Goal: Task Accomplishment & Management: Complete application form

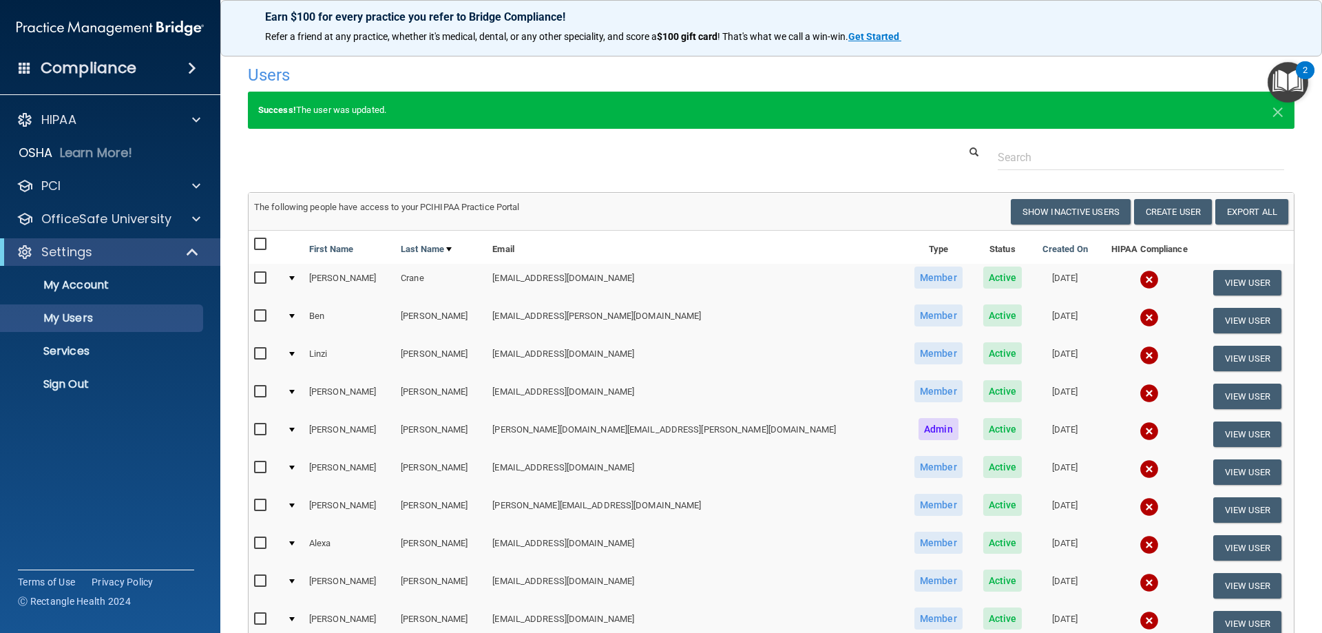
select select "20"
click at [1082, 210] on button "Show Inactive Users" at bounding box center [1071, 211] width 120 height 25
select select "20"
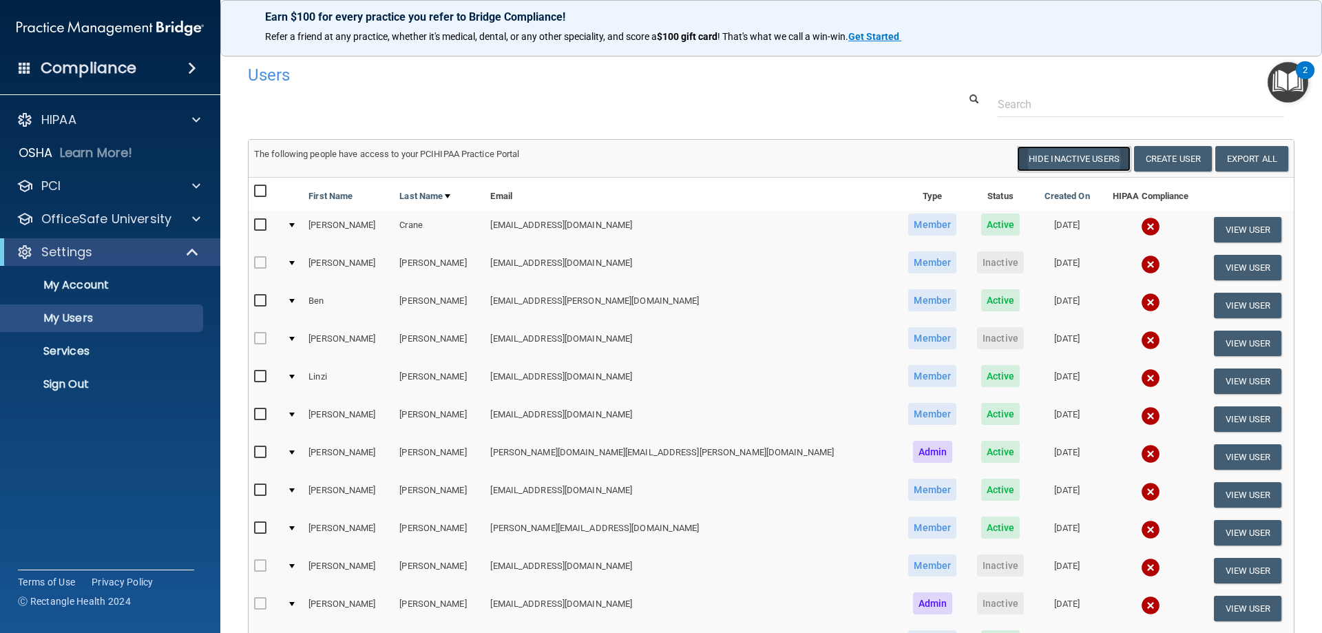
click at [1071, 158] on button "Hide Inactive Users" at bounding box center [1074, 158] width 114 height 25
select select "20"
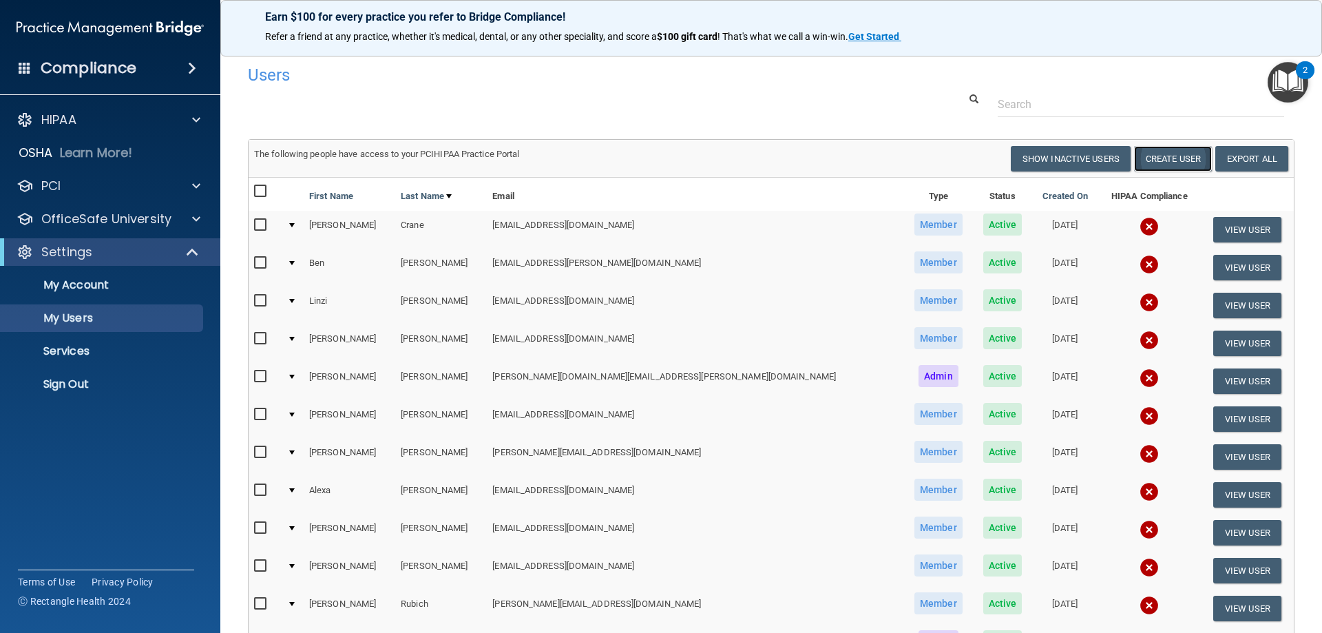
click at [1147, 169] on button "Create User" at bounding box center [1173, 158] width 78 height 25
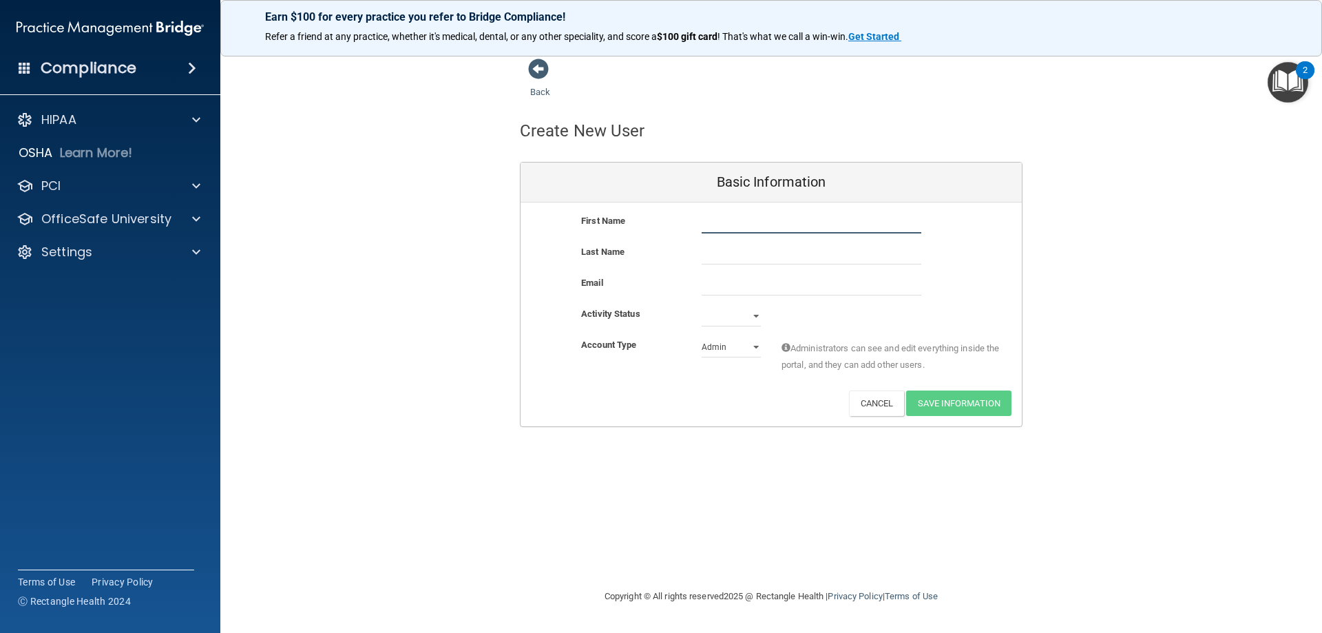
click at [729, 226] on input "text" at bounding box center [812, 223] width 220 height 21
type input "[PERSON_NAME]"
type input "Alexander"
paste input "malexander902@gmail.com"
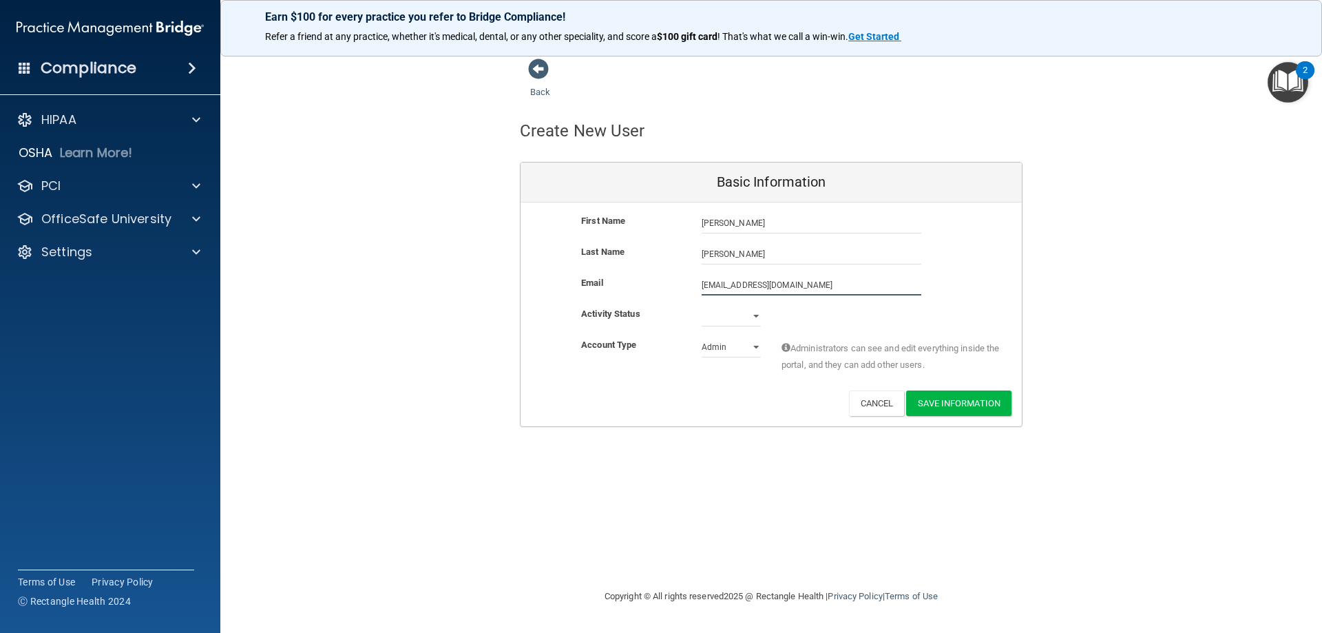
type input "malexander902@gmail.com"
click at [757, 316] on select "Active Inactive" at bounding box center [731, 318] width 59 height 21
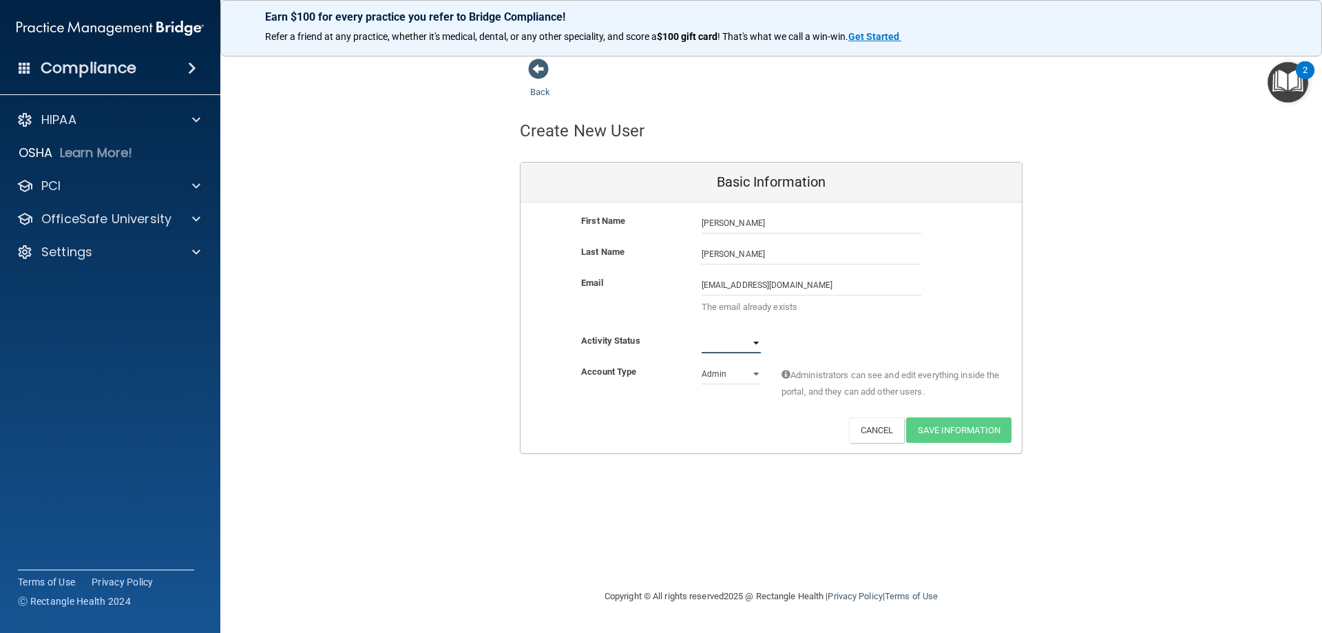
select select "active"
click at [702, 333] on select "Active Inactive" at bounding box center [731, 343] width 59 height 21
click at [726, 375] on select "Admin Member" at bounding box center [731, 374] width 59 height 21
select select "practice_member"
click at [702, 364] on select "Admin Member" at bounding box center [731, 374] width 59 height 21
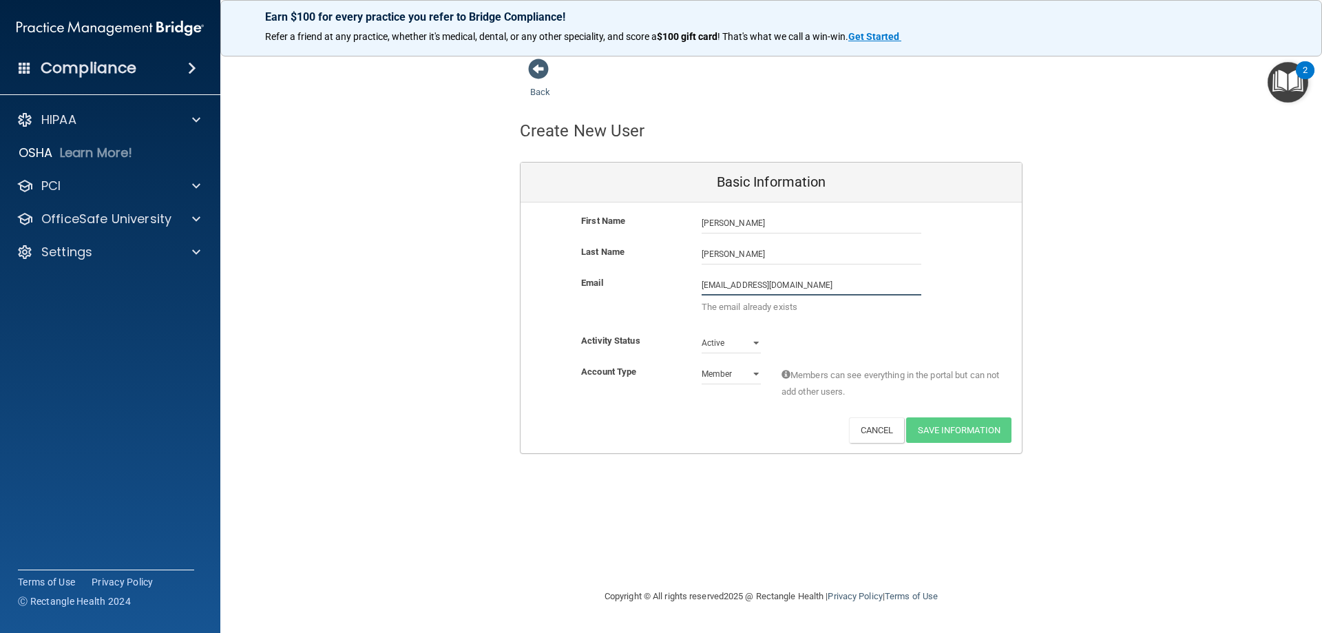
click at [766, 286] on input "malexander902@gmail.com" at bounding box center [812, 285] width 220 height 21
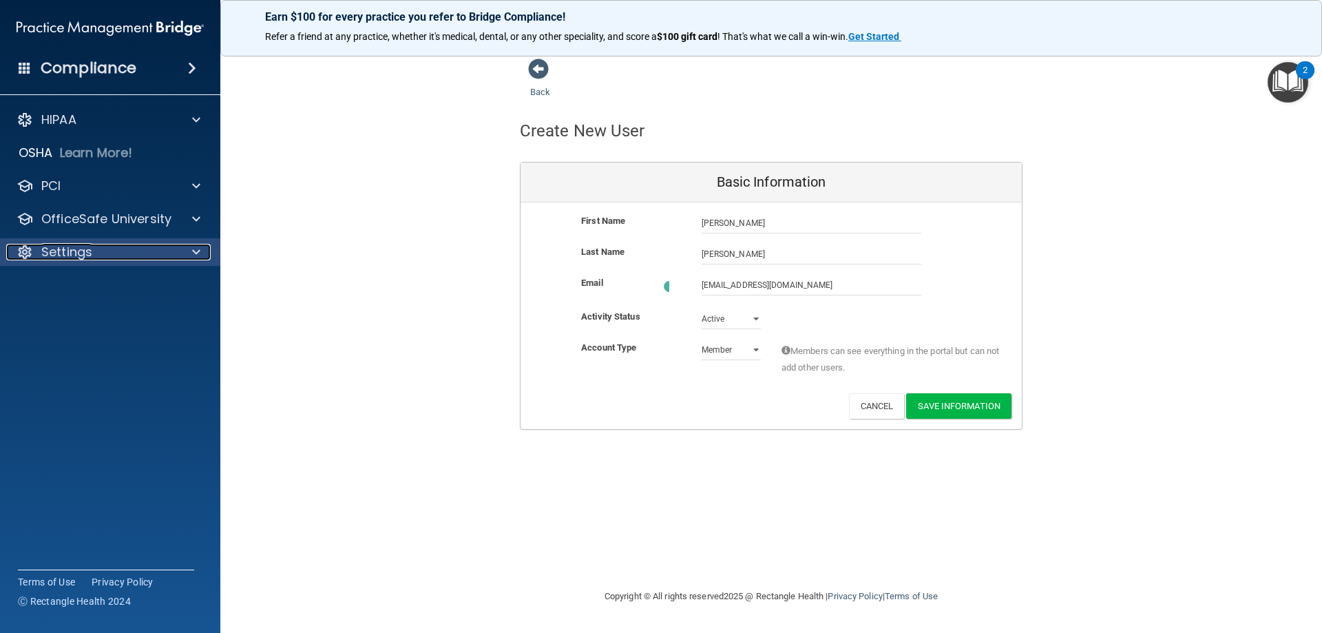
click at [140, 244] on div "Settings" at bounding box center [91, 252] width 171 height 17
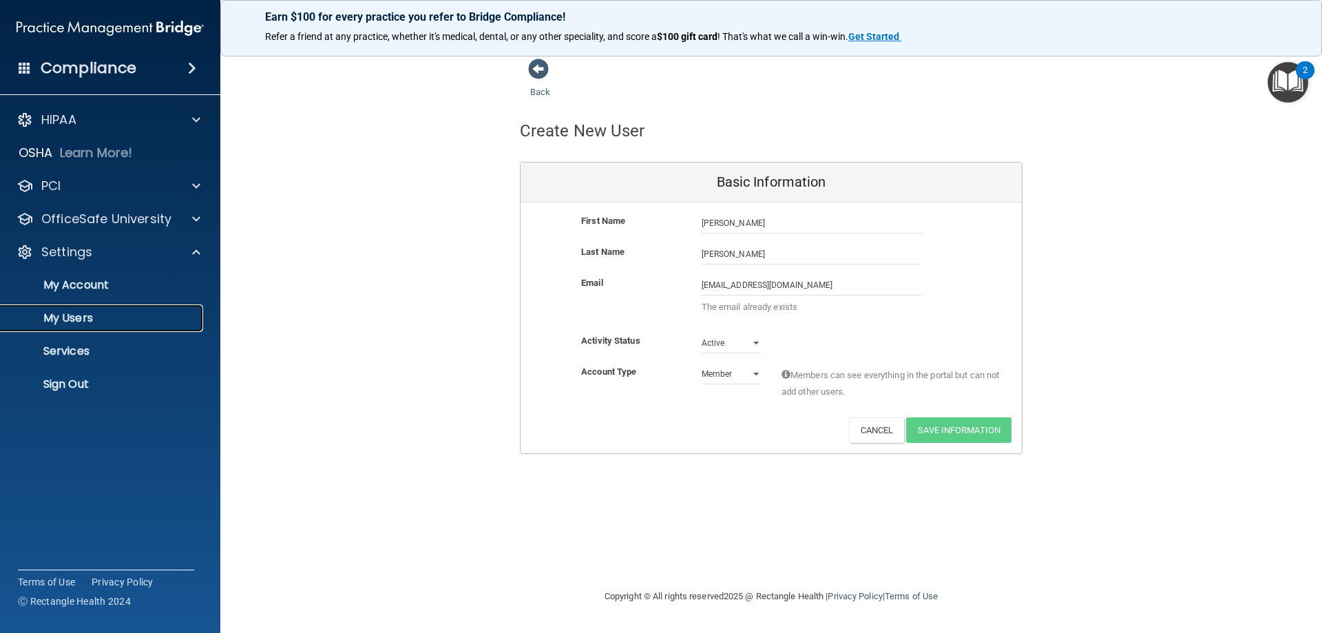
click at [90, 327] on link "My Users" at bounding box center [94, 318] width 217 height 28
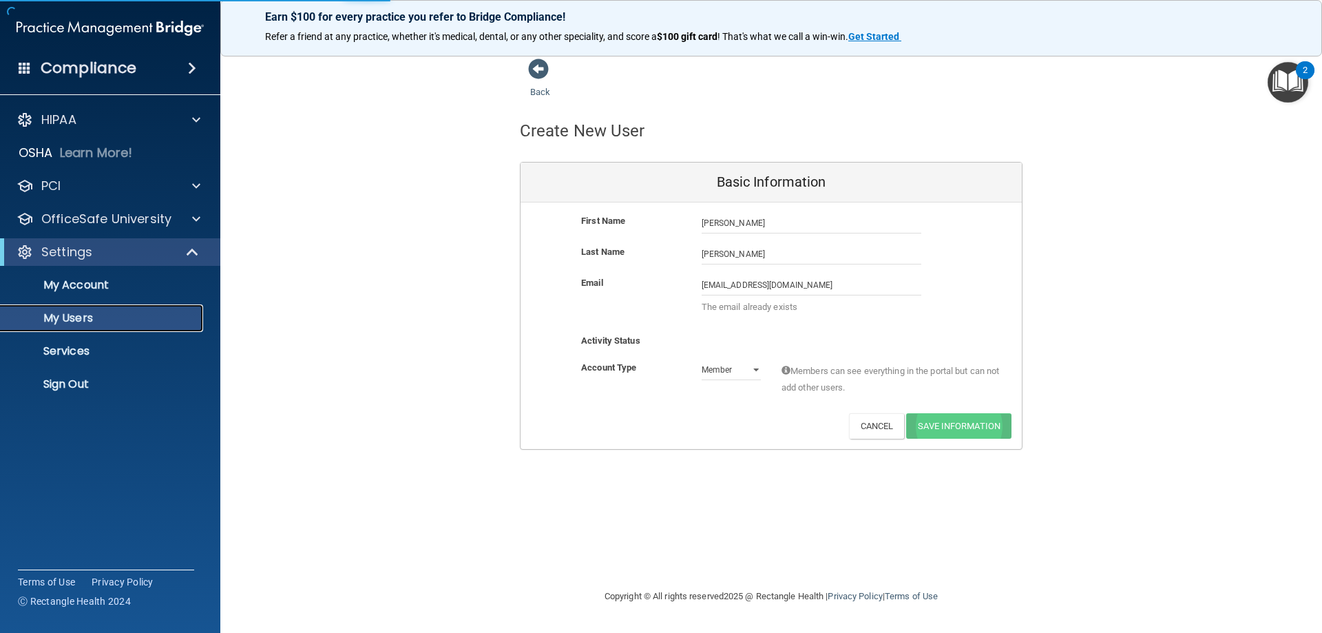
select select "20"
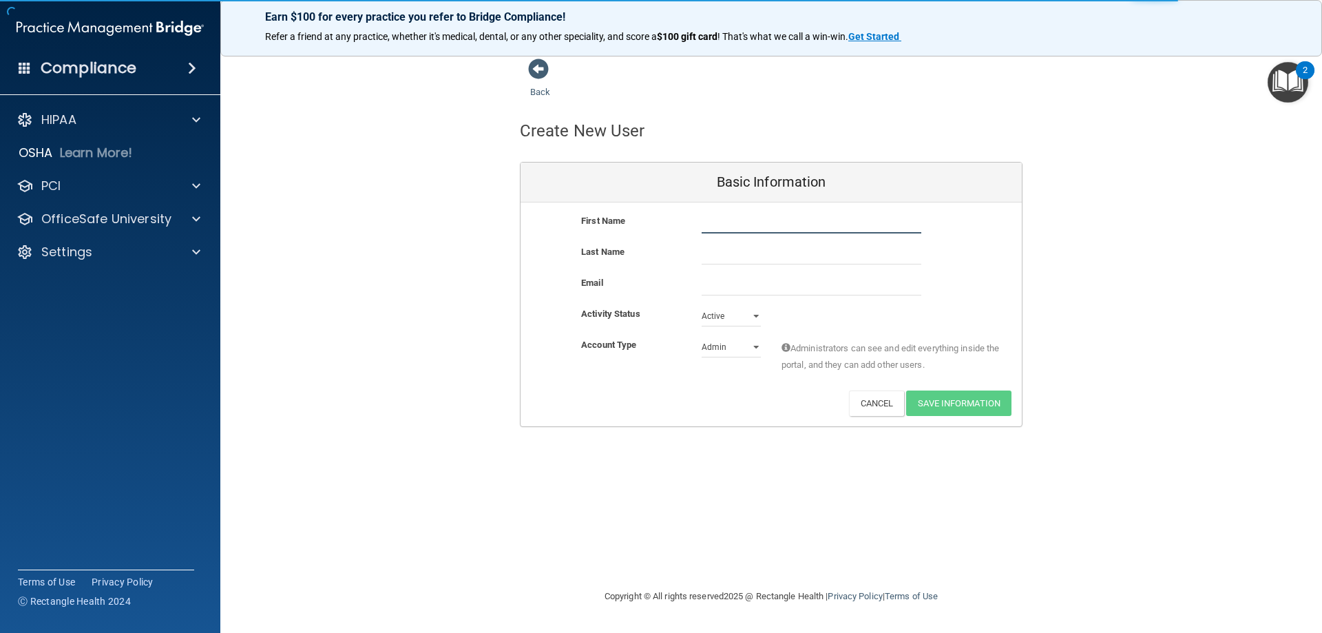
click at [748, 227] on input "text" at bounding box center [812, 223] width 220 height 21
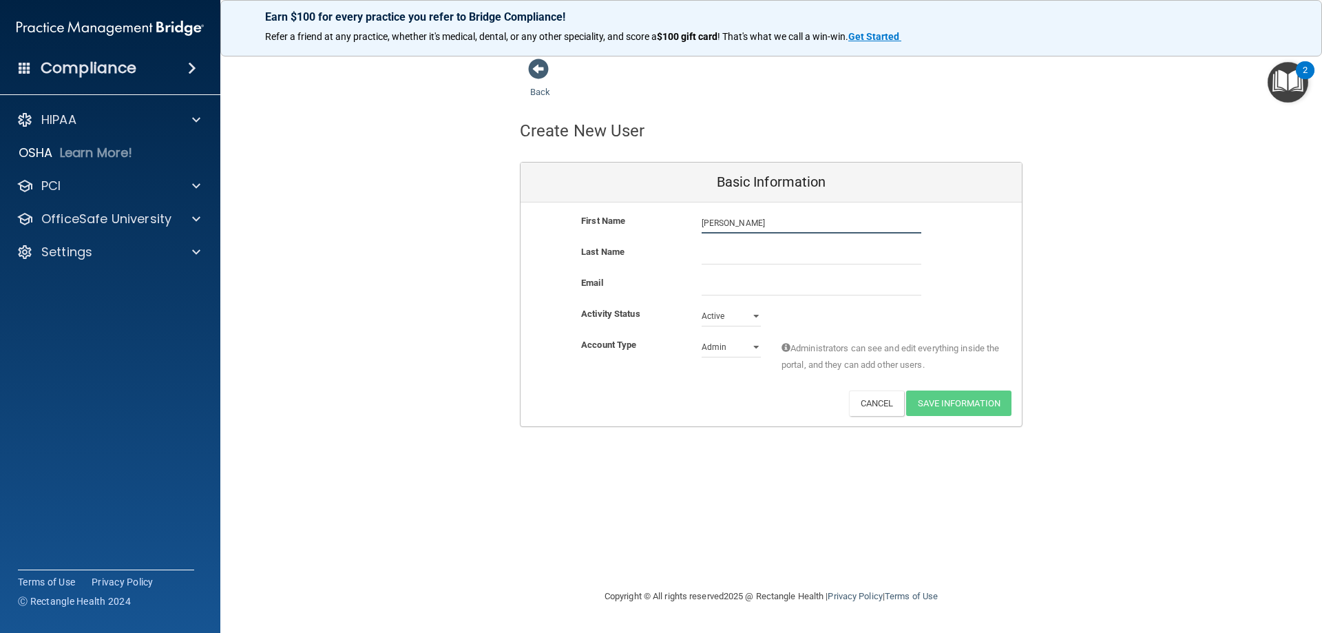
type input "[PERSON_NAME]"
type input "Alexander"
paste input "malexander902@gmail.com"
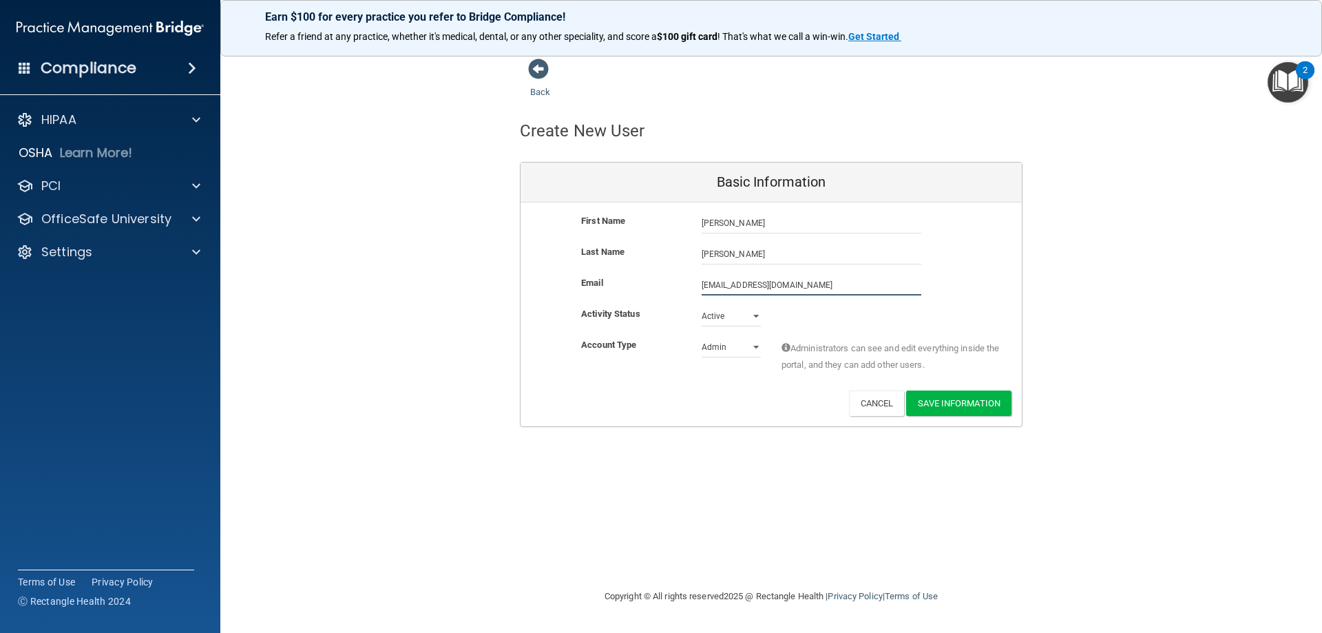
type input "malexander902@gmail.com"
click at [742, 355] on select "Admin Member" at bounding box center [731, 349] width 59 height 21
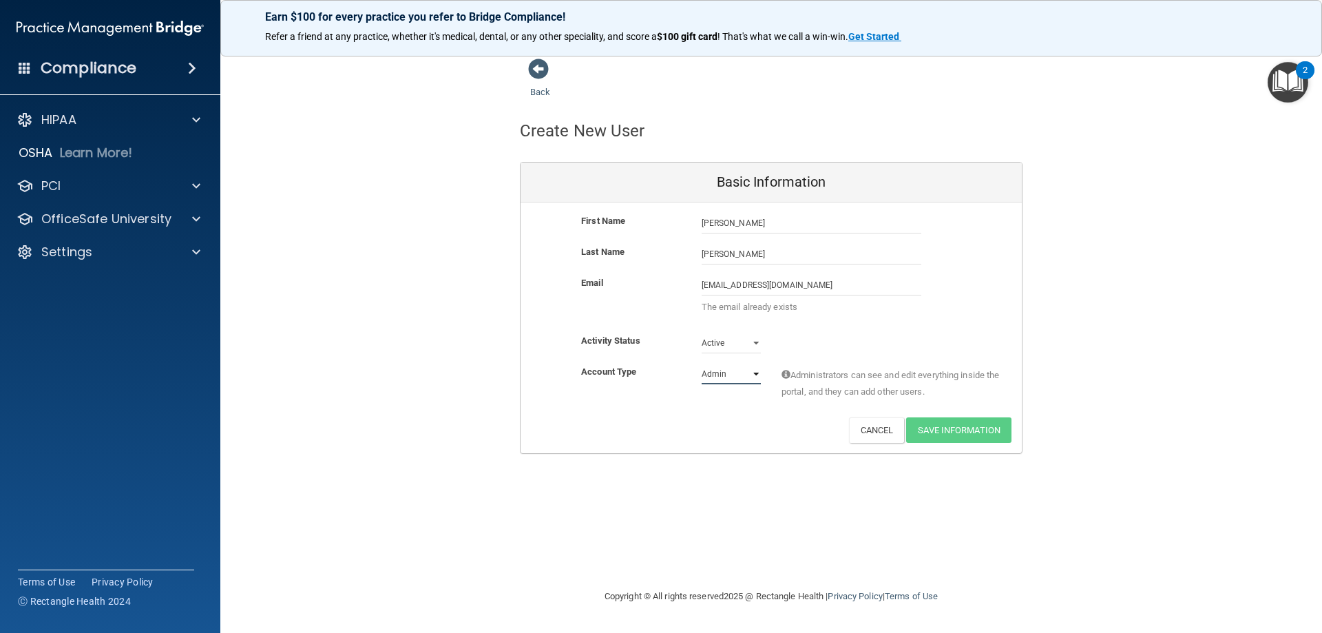
select select "practice_member"
click at [702, 364] on select "Admin Member" at bounding box center [731, 374] width 59 height 21
click at [808, 345] on div "Activity Status Active Active Inactive" at bounding box center [771, 343] width 501 height 21
click at [764, 289] on input "malexander902@gmail.com" at bounding box center [812, 285] width 220 height 21
click at [52, 244] on p "Settings" at bounding box center [66, 252] width 51 height 17
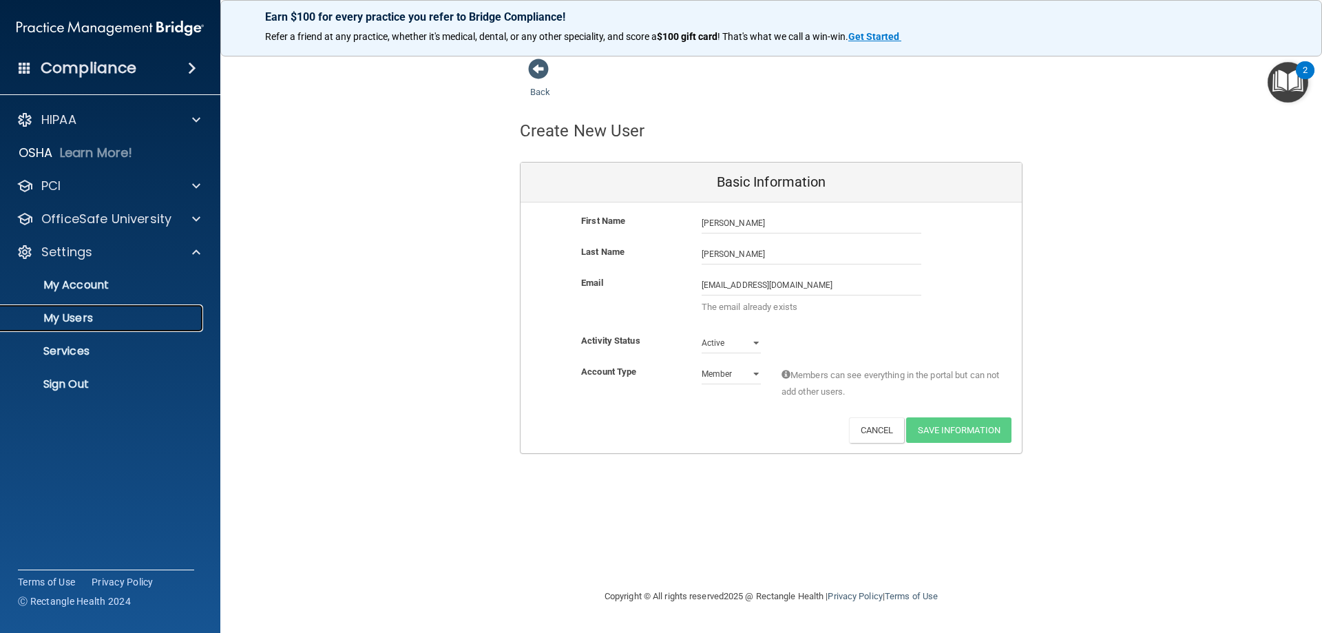
click at [67, 314] on p "My Users" at bounding box center [103, 318] width 188 height 14
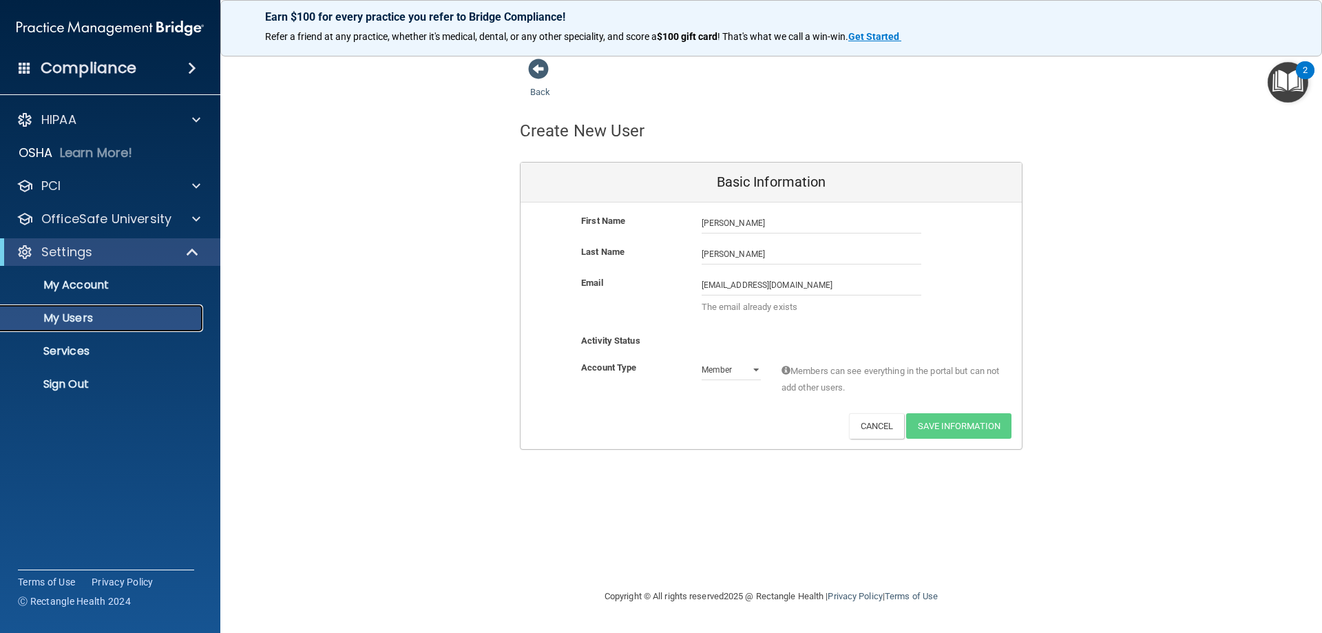
select select "20"
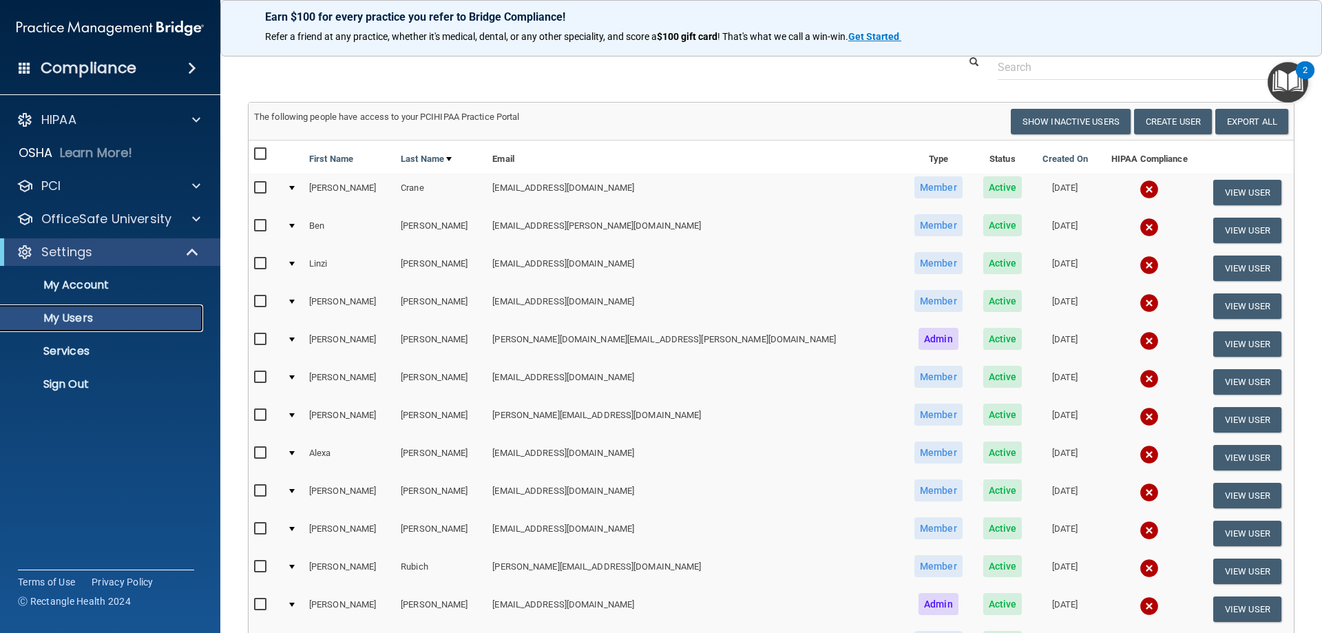
scroll to position [69, 0]
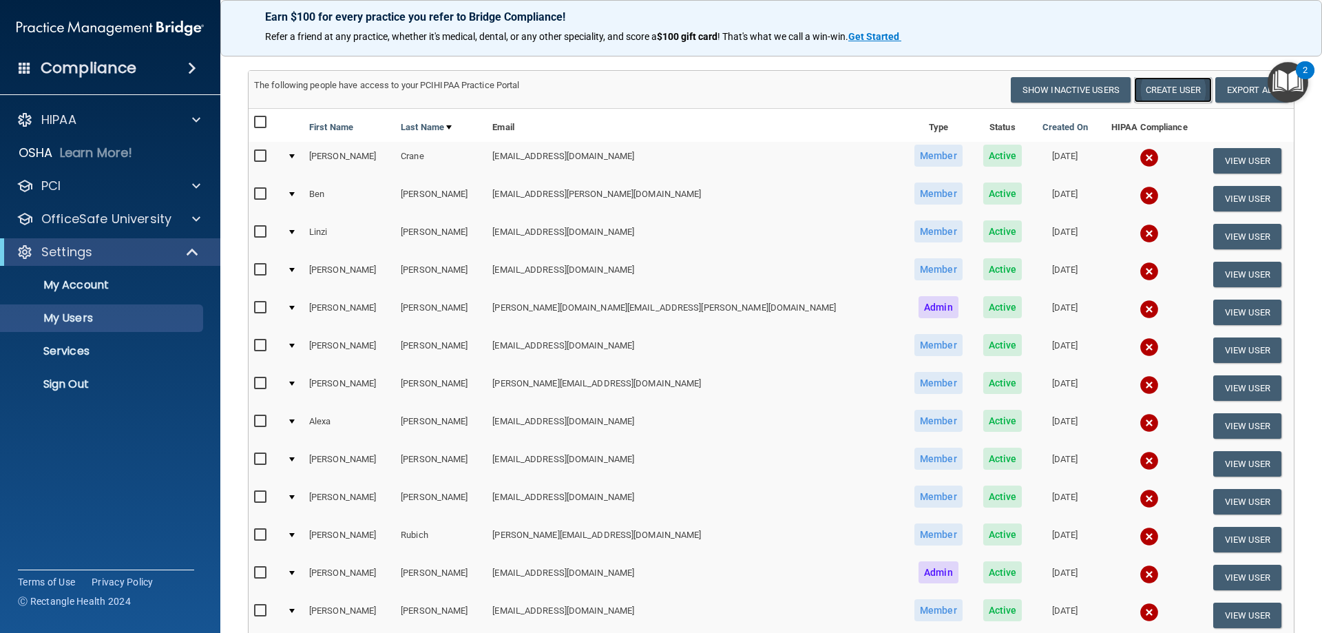
click at [1153, 92] on button "Create User" at bounding box center [1173, 89] width 78 height 25
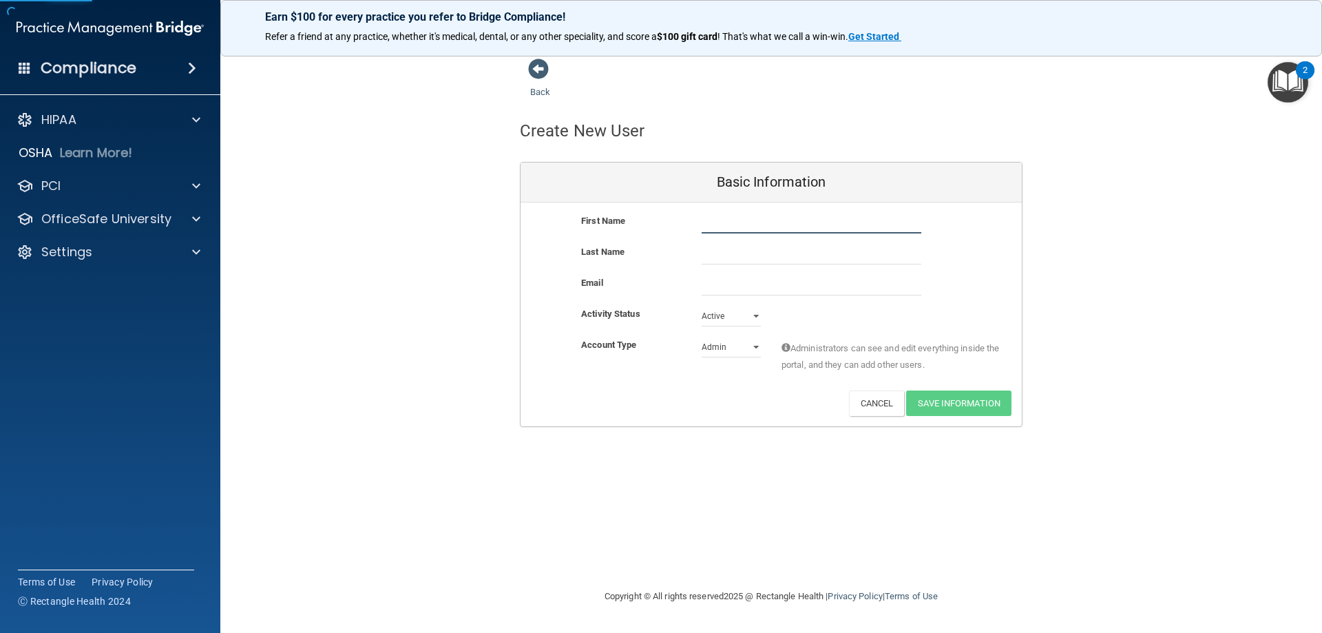
click at [776, 229] on input "text" at bounding box center [812, 223] width 220 height 21
type input "[PERSON_NAME]"
type input "Alexander"
paste input "malexander902@gmail.com"
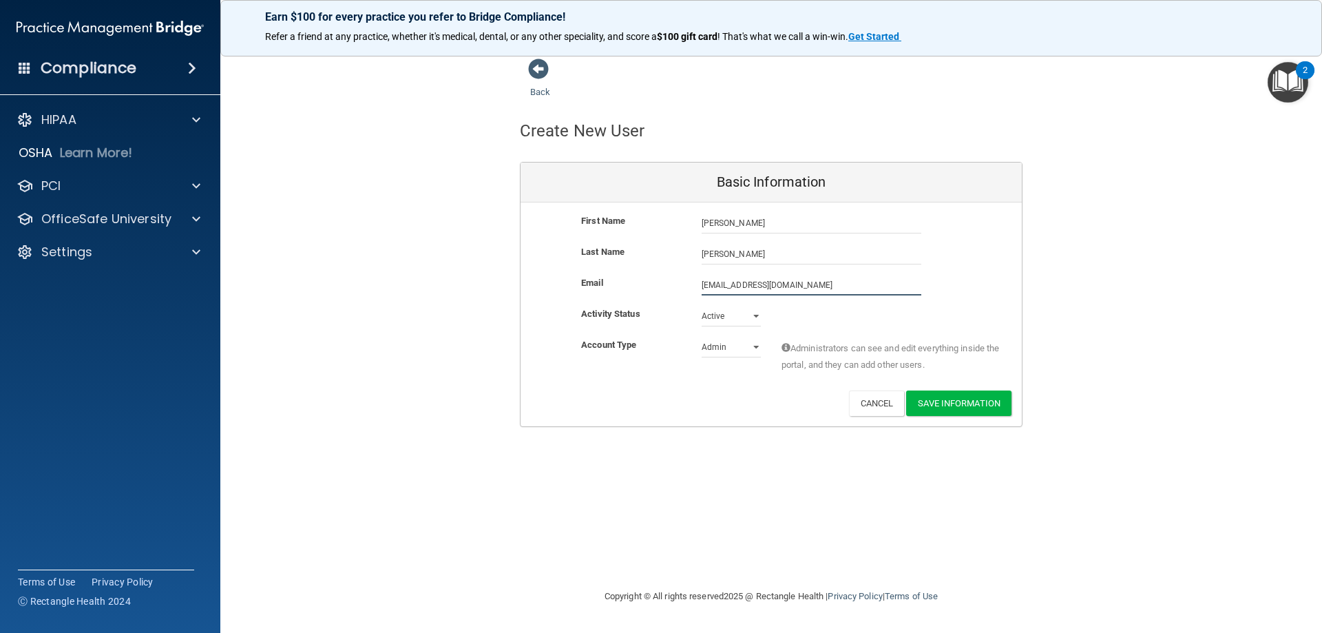
click at [716, 285] on input "malexander902@gmail.com" at bounding box center [812, 285] width 220 height 21
click at [735, 328] on div "Activity Status Active Active Inactive" at bounding box center [771, 321] width 501 height 31
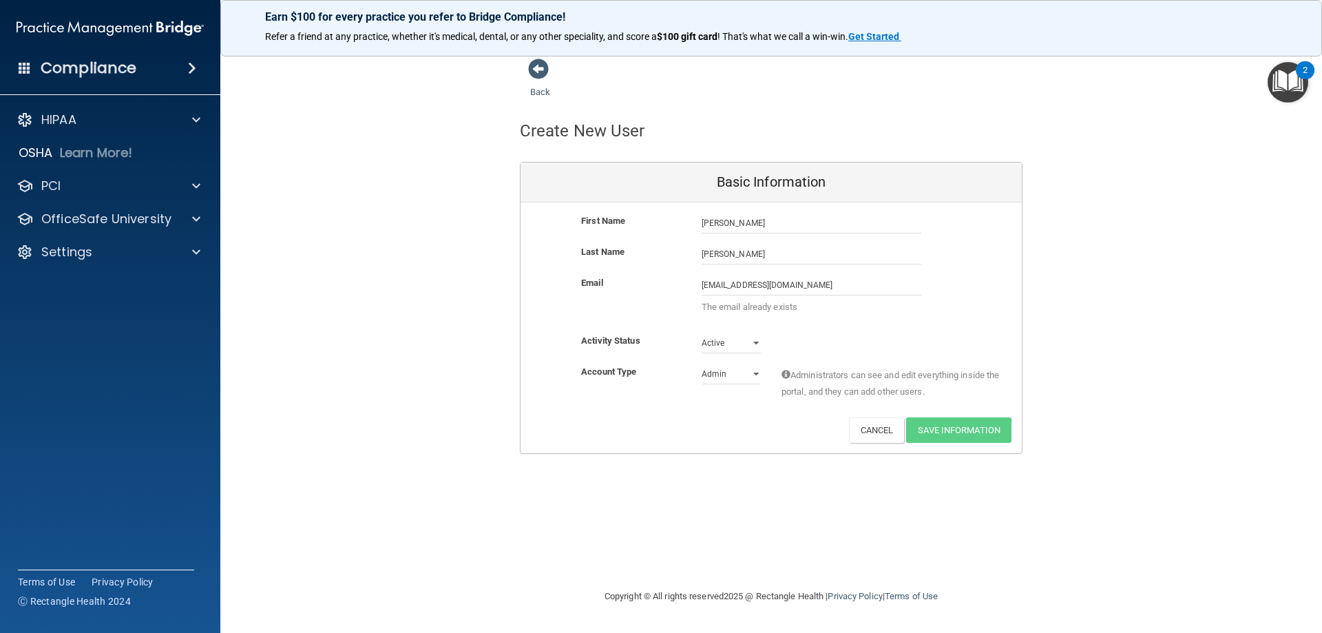
click at [727, 308] on p "The email already exists" at bounding box center [812, 307] width 220 height 17
click at [757, 286] on input "malexander902@gmail.com" at bounding box center [812, 285] width 220 height 21
click at [734, 344] on div "First Name Michelle Alexander Michelle Last Name Alexander Email malexander92@g…" at bounding box center [771, 327] width 501 height 251
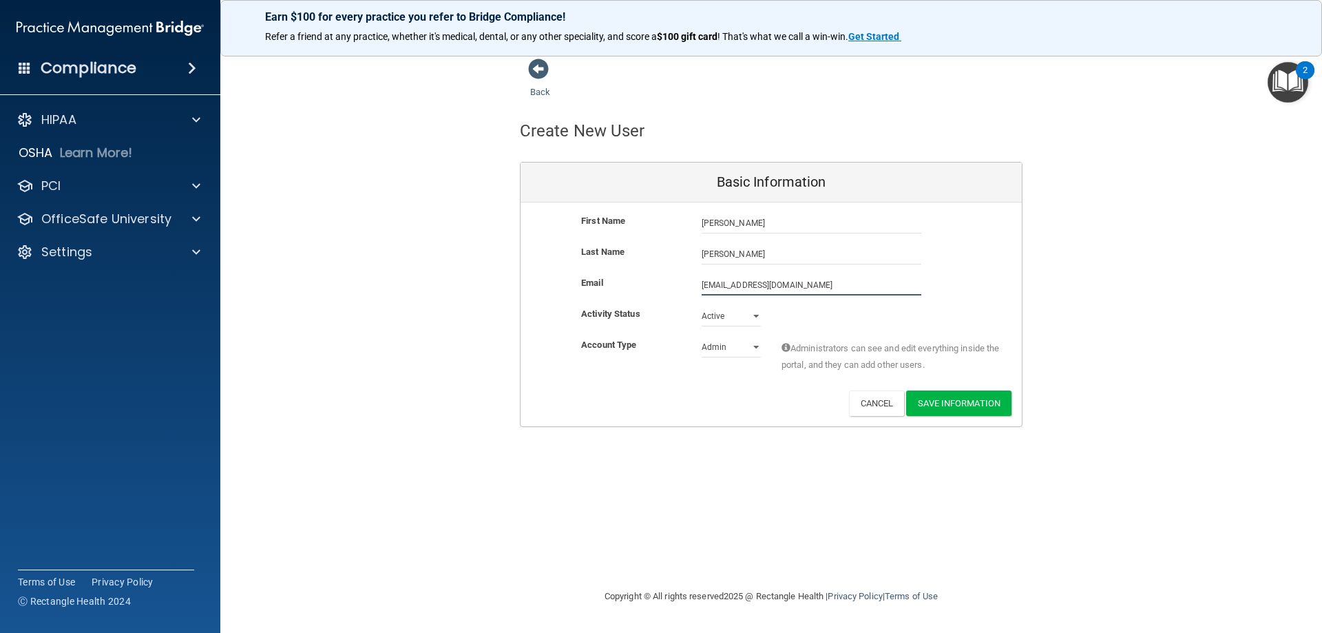
click at [748, 286] on input "malexander92@gmail.com" at bounding box center [812, 285] width 220 height 21
type input "malexander902@gmail.com"
click at [731, 321] on select "Active Inactive" at bounding box center [731, 316] width 59 height 21
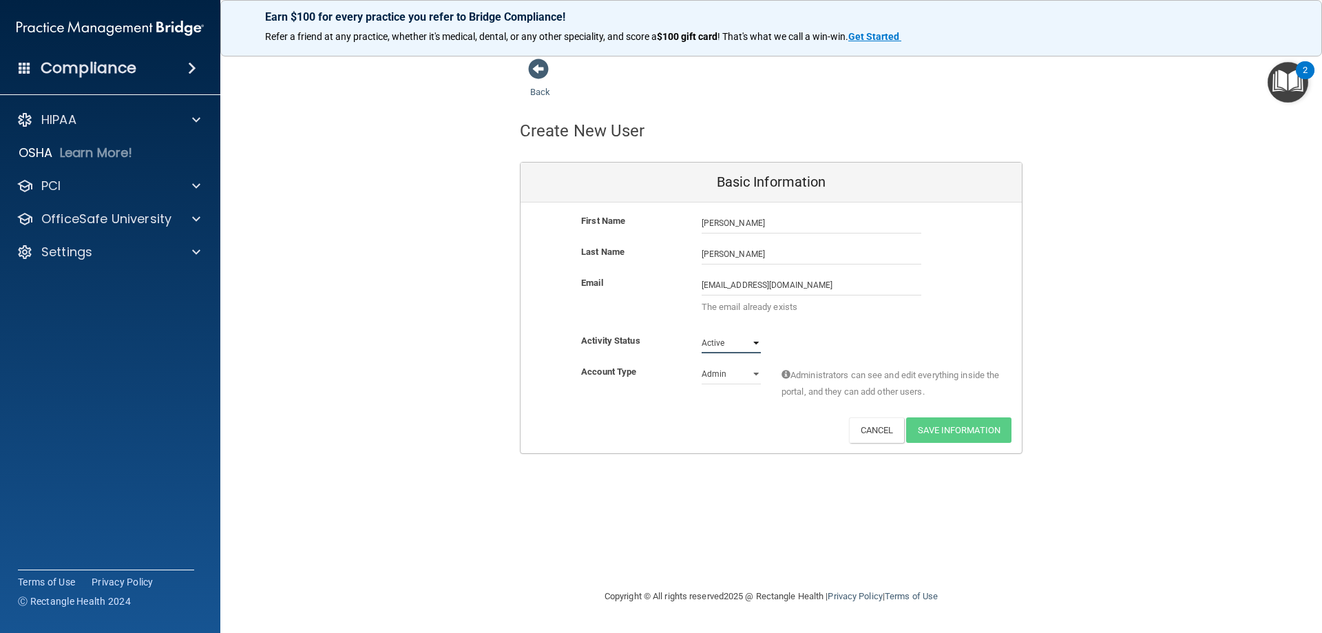
click at [702, 333] on select "Active Inactive" at bounding box center [731, 343] width 59 height 21
click at [725, 373] on select "Admin Member" at bounding box center [731, 374] width 59 height 21
select select "practice_member"
click at [702, 364] on select "Admin Member" at bounding box center [731, 374] width 59 height 21
drag, startPoint x: 757, startPoint y: 229, endPoint x: 678, endPoint y: 224, distance: 80.0
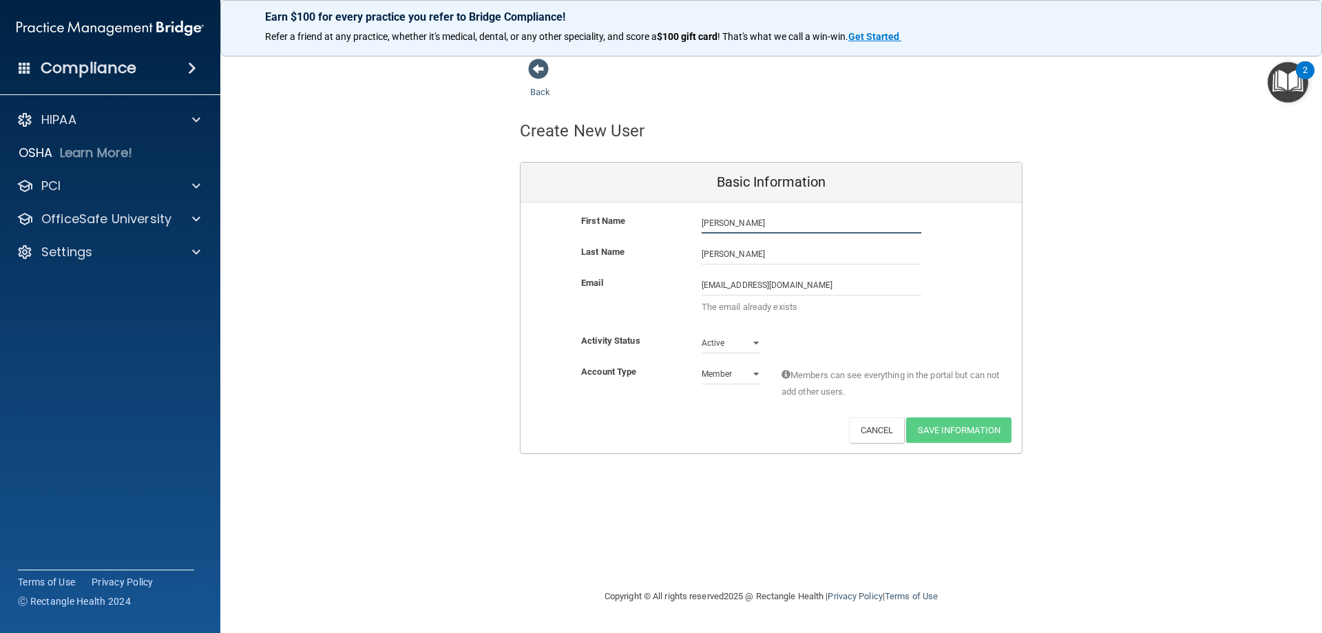
click at [678, 224] on div "First Name Michelle Alexander Michelle" at bounding box center [771, 223] width 501 height 21
type input "[PERSON_NAME]"
paste input "danielle.j763"
type input "[PERSON_NAME][EMAIL_ADDRESS][DOMAIN_NAME]"
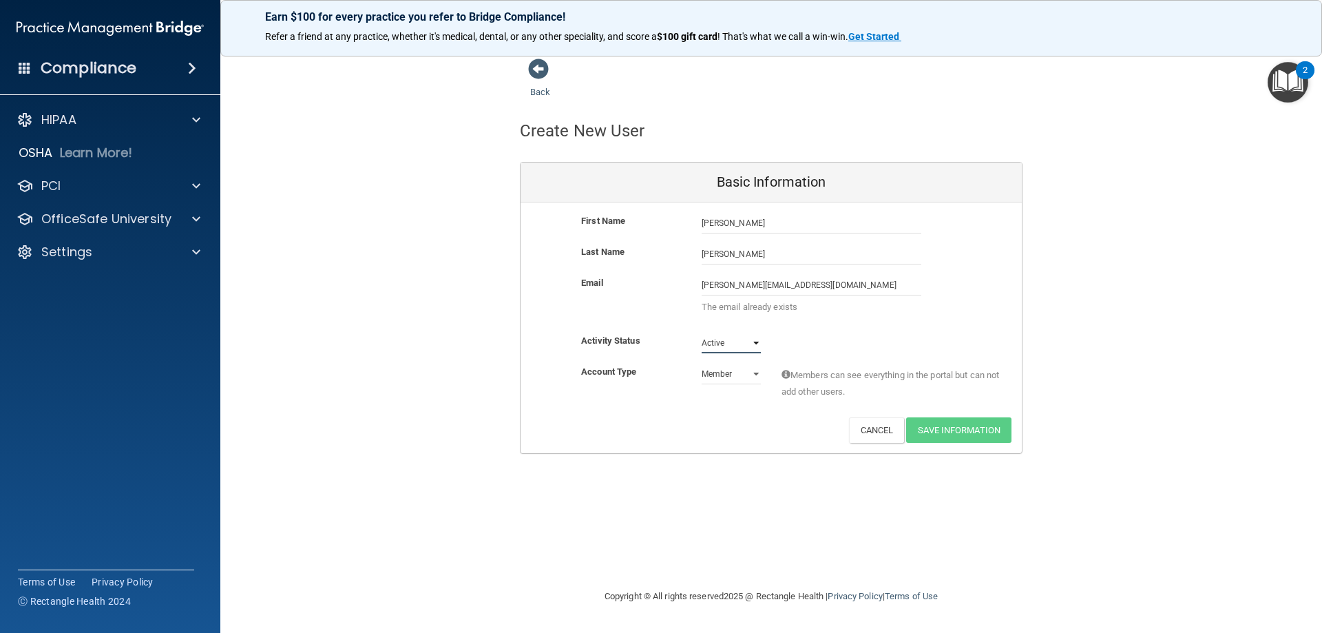
click at [703, 344] on div "First Name Danielle Johnson Danielle Last Name Johnson Email danielle.j763@gmai…" at bounding box center [771, 327] width 501 height 251
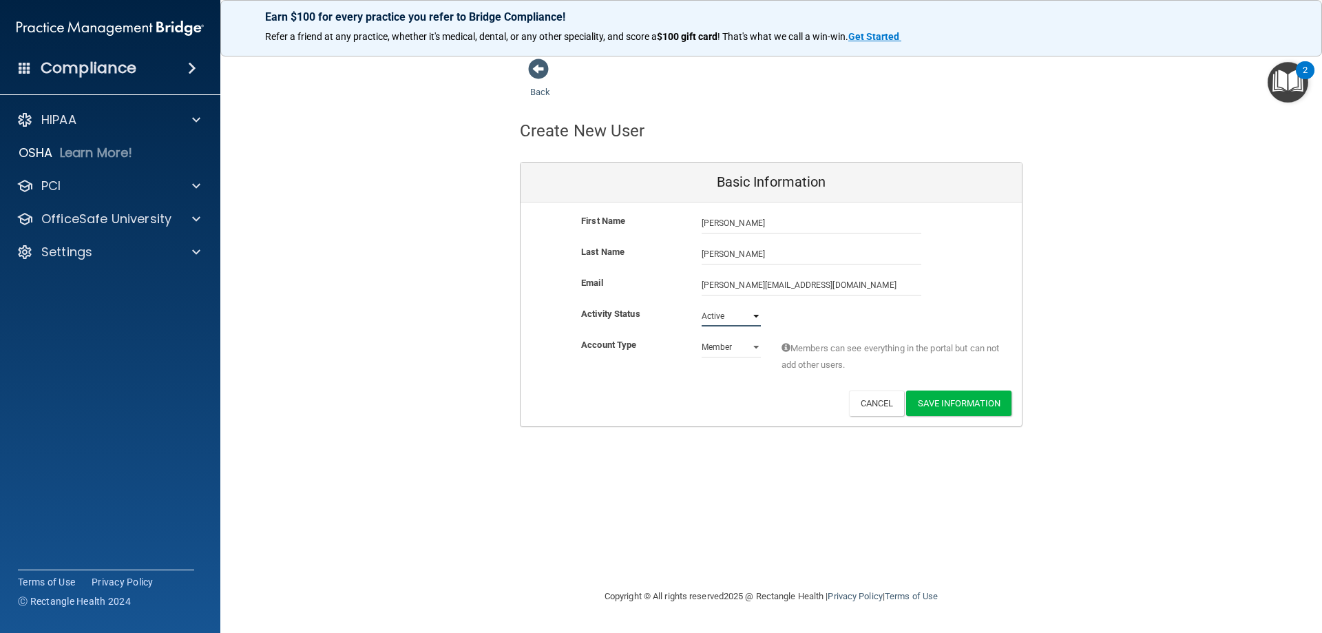
click at [702, 306] on select "Active Inactive" at bounding box center [731, 316] width 59 height 21
click at [727, 344] on select "Admin Member" at bounding box center [731, 347] width 59 height 21
click at [702, 337] on select "Admin Member" at bounding box center [731, 347] width 59 height 21
click at [952, 402] on button "Save Information" at bounding box center [958, 402] width 105 height 25
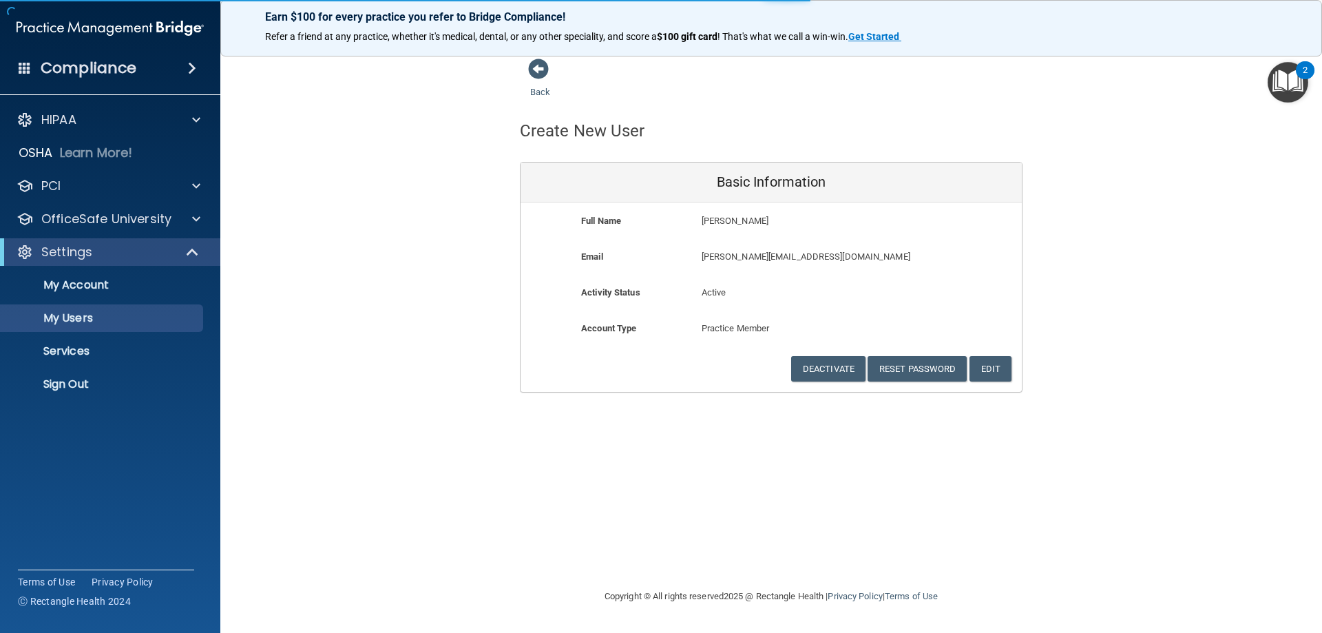
select select "20"
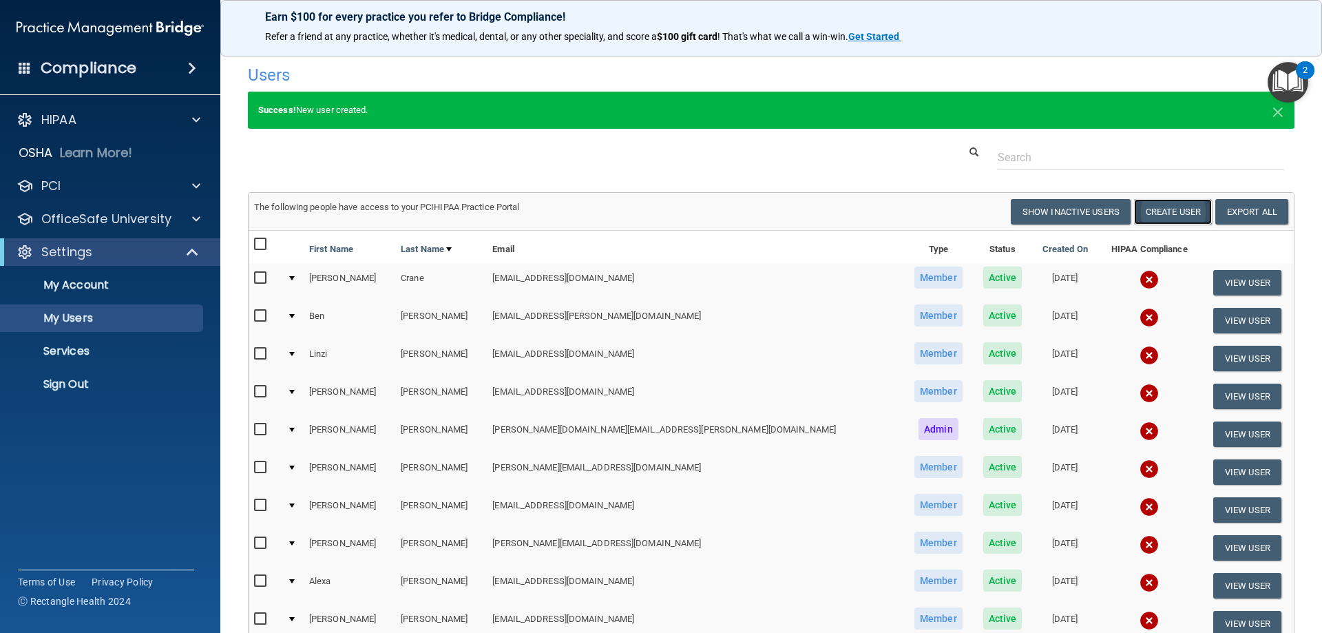
click at [1157, 213] on button "Create User" at bounding box center [1173, 211] width 78 height 25
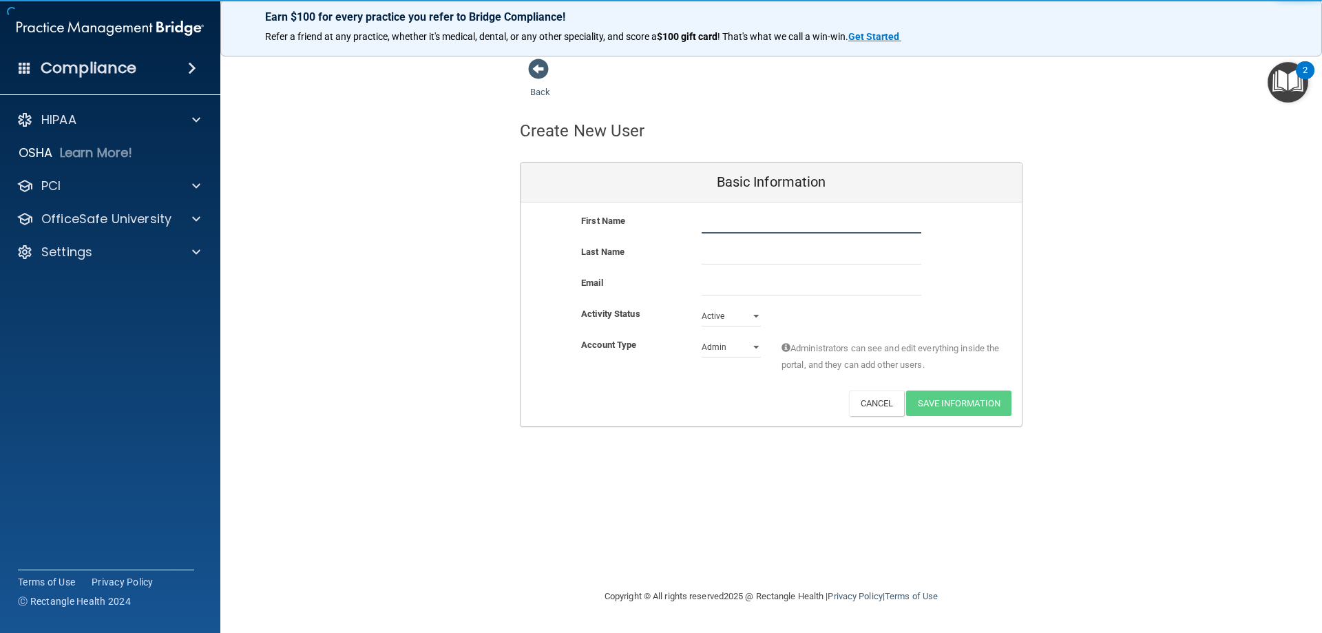
click at [788, 224] on input "text" at bounding box center [812, 223] width 220 height 21
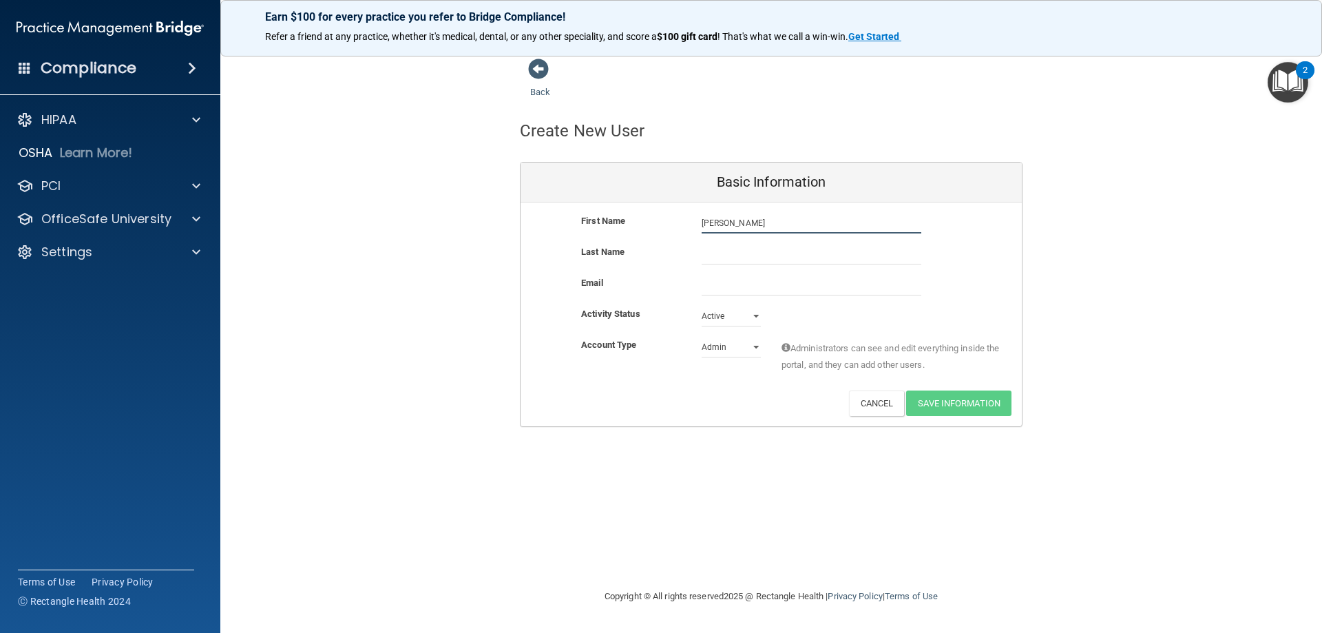
type input "[PERSON_NAME]"
paste input "[EMAIL_ADDRESS][DOMAIN_NAME]"
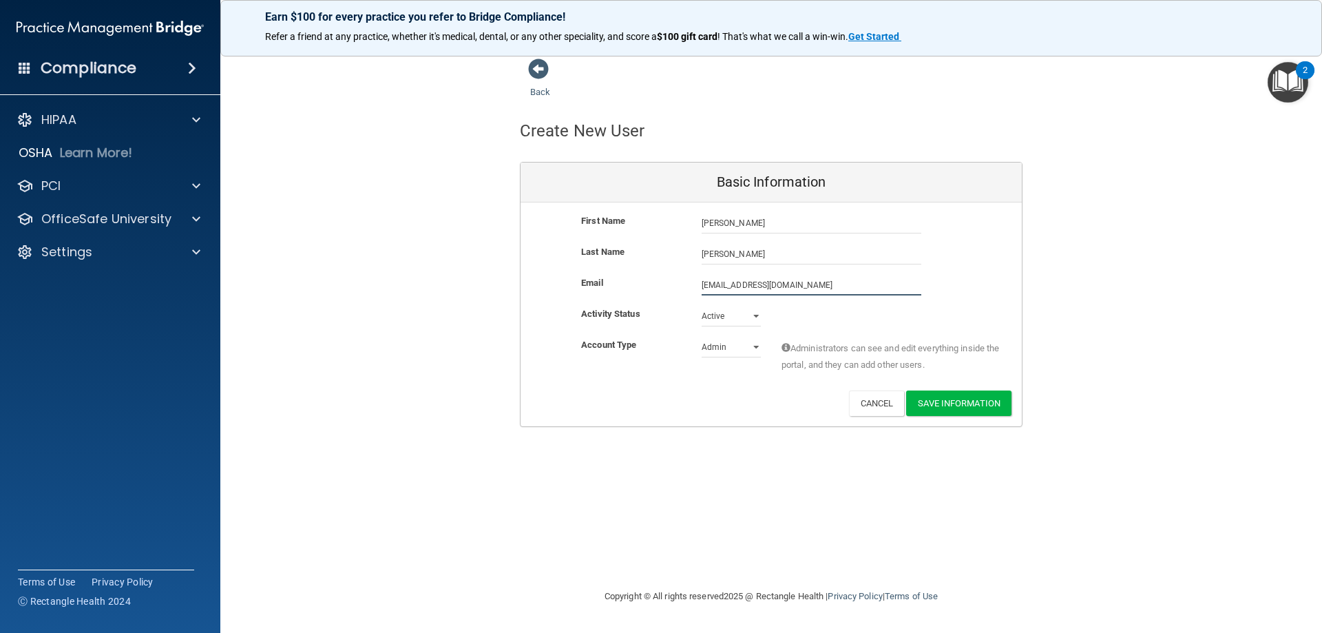
type input "[EMAIL_ADDRESS][DOMAIN_NAME]"
click at [743, 348] on select "Admin Member" at bounding box center [731, 347] width 59 height 21
select select "practice_member"
click at [702, 337] on select "Admin Member" at bounding box center [731, 347] width 59 height 21
click at [960, 406] on button "Save Information" at bounding box center [958, 402] width 105 height 25
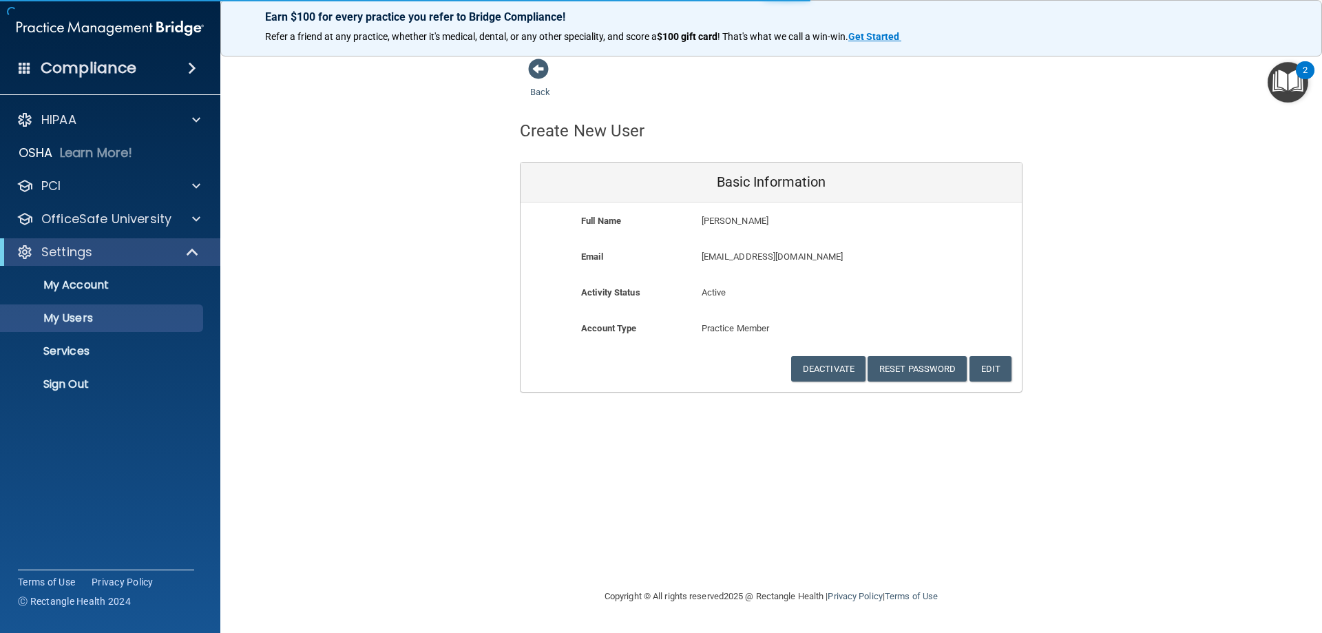
select select "20"
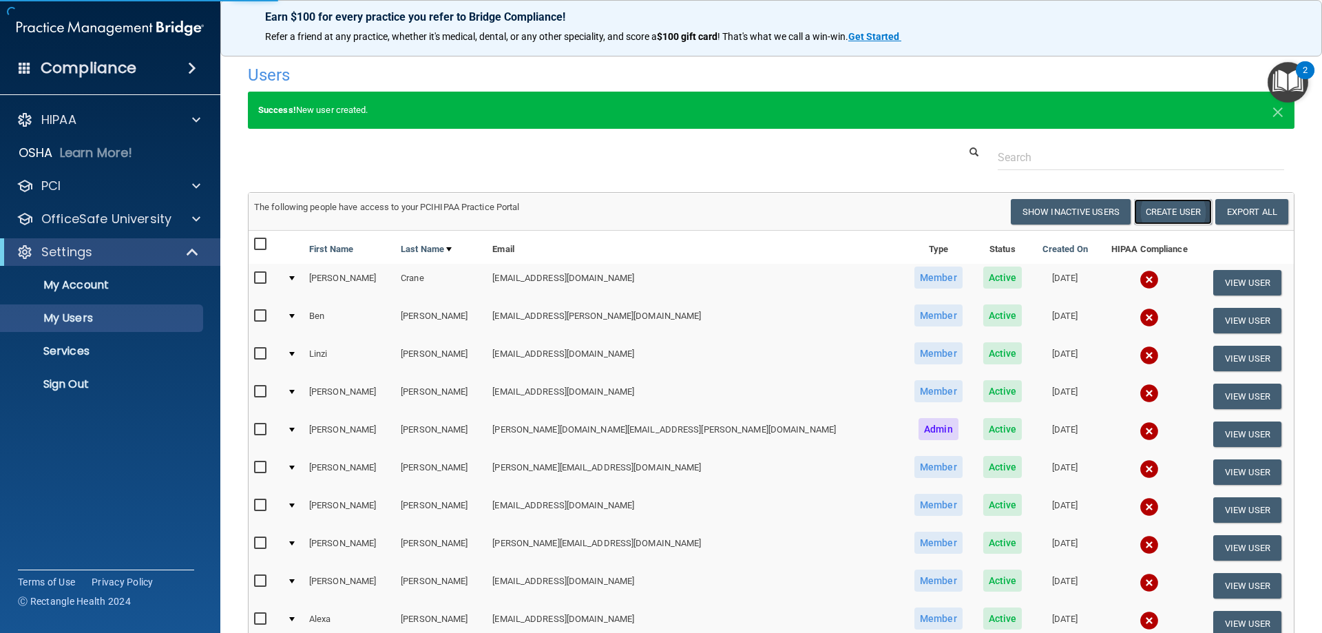
click at [1139, 211] on button "Create User" at bounding box center [1173, 211] width 78 height 25
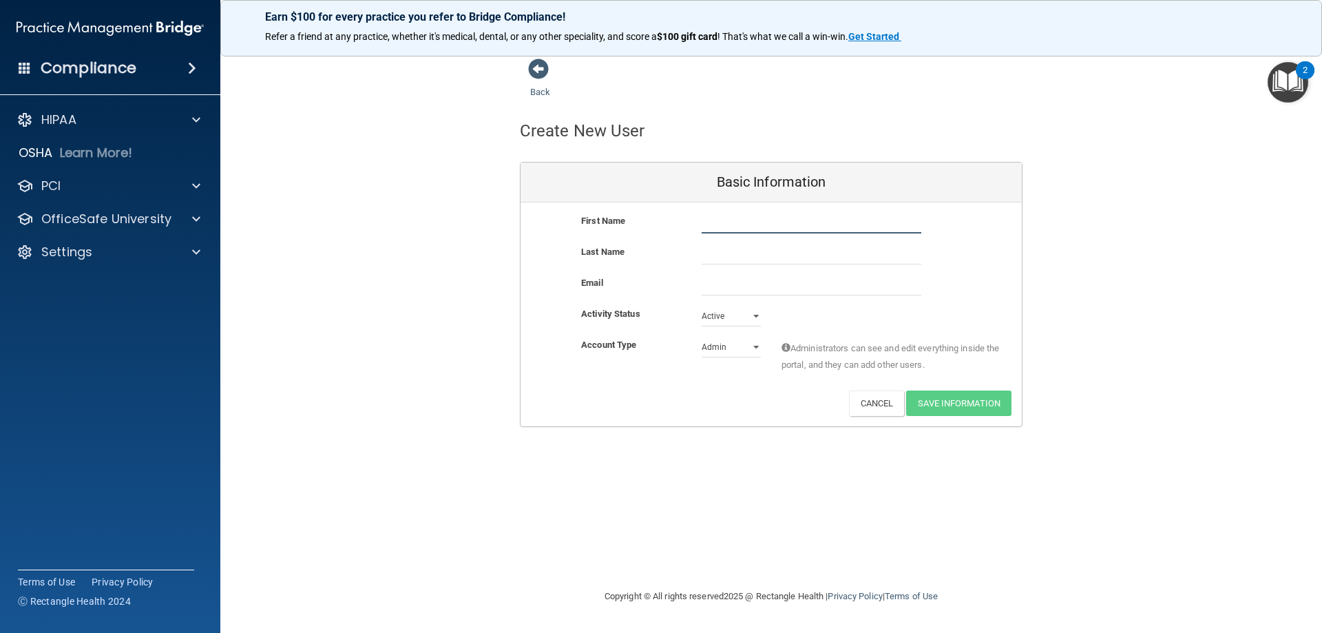
click at [740, 218] on input "text" at bounding box center [812, 223] width 220 height 21
type input "[PERSON_NAME]"
paste input "[EMAIL_ADDRESS][DOMAIN_NAME]"
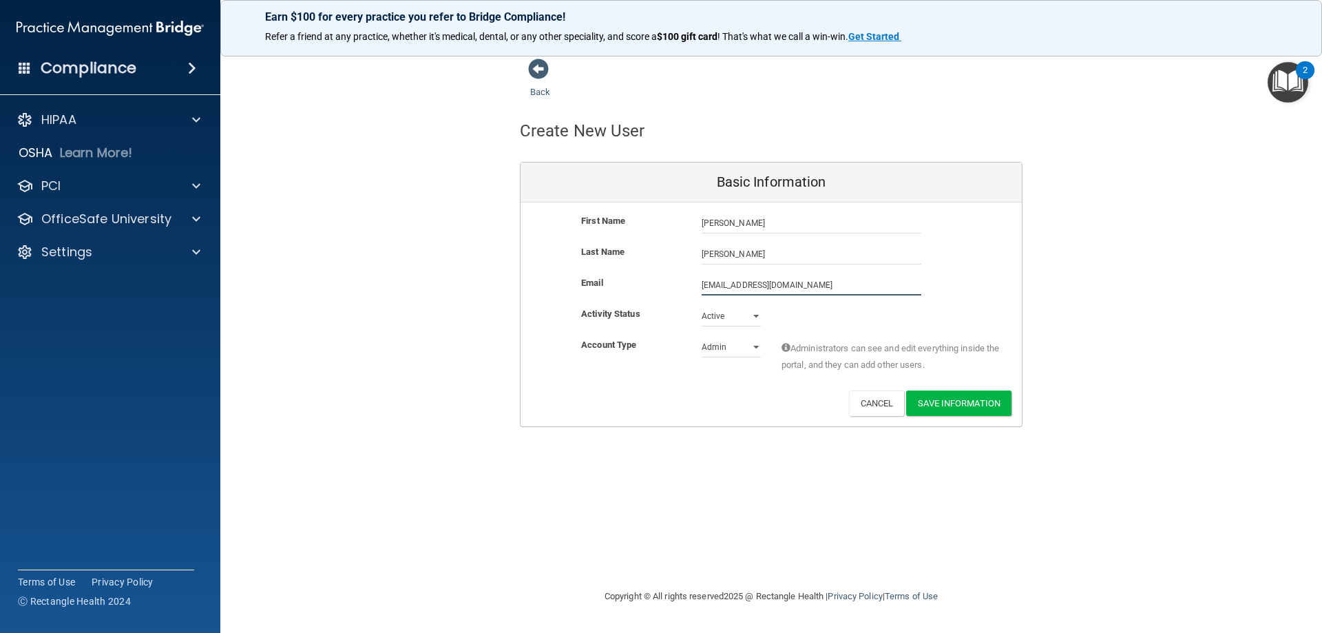
type input "[EMAIL_ADDRESS][DOMAIN_NAME]"
click at [755, 348] on select "Admin Member" at bounding box center [731, 347] width 59 height 21
select select "practice_member"
click at [702, 337] on select "Admin Member" at bounding box center [731, 347] width 59 height 21
click at [930, 401] on button "Save Information" at bounding box center [958, 402] width 105 height 25
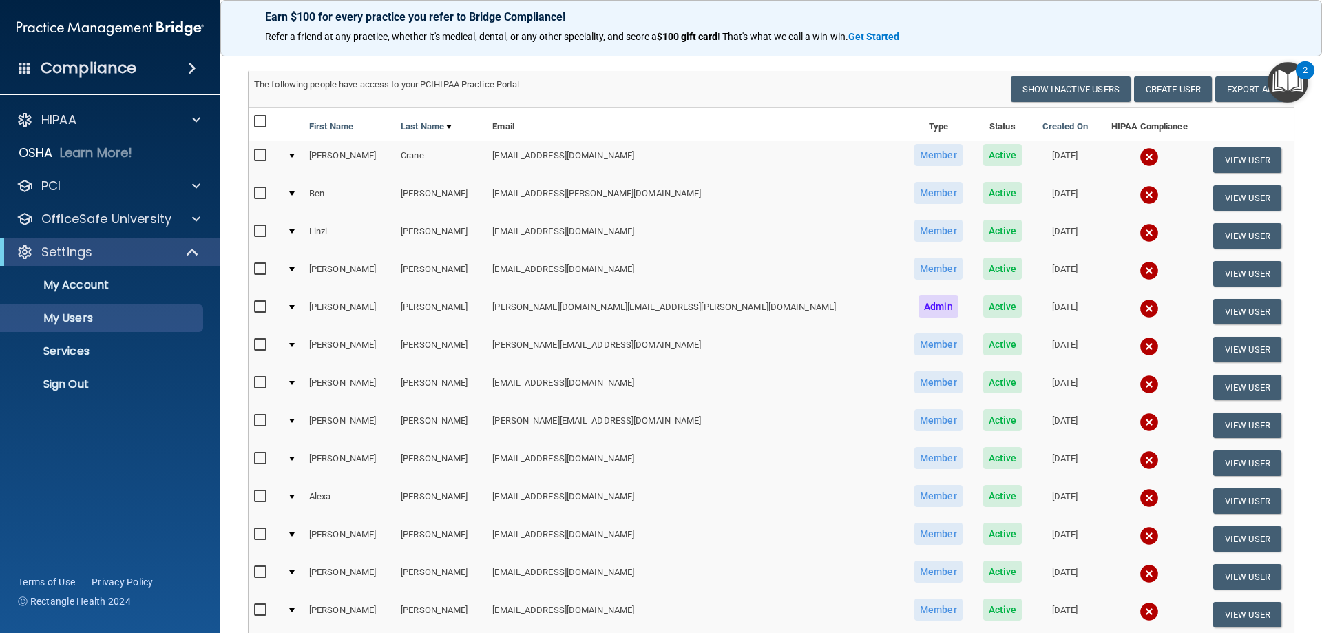
scroll to position [147, 0]
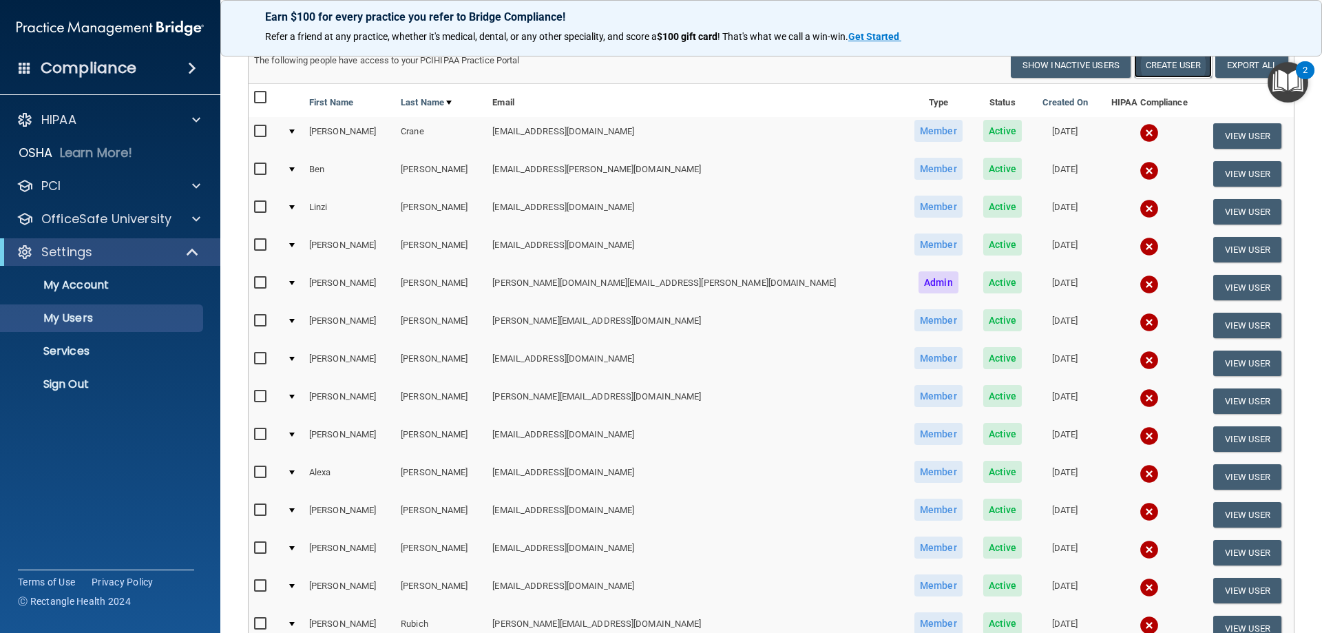
click at [1157, 70] on button "Create User" at bounding box center [1173, 64] width 78 height 25
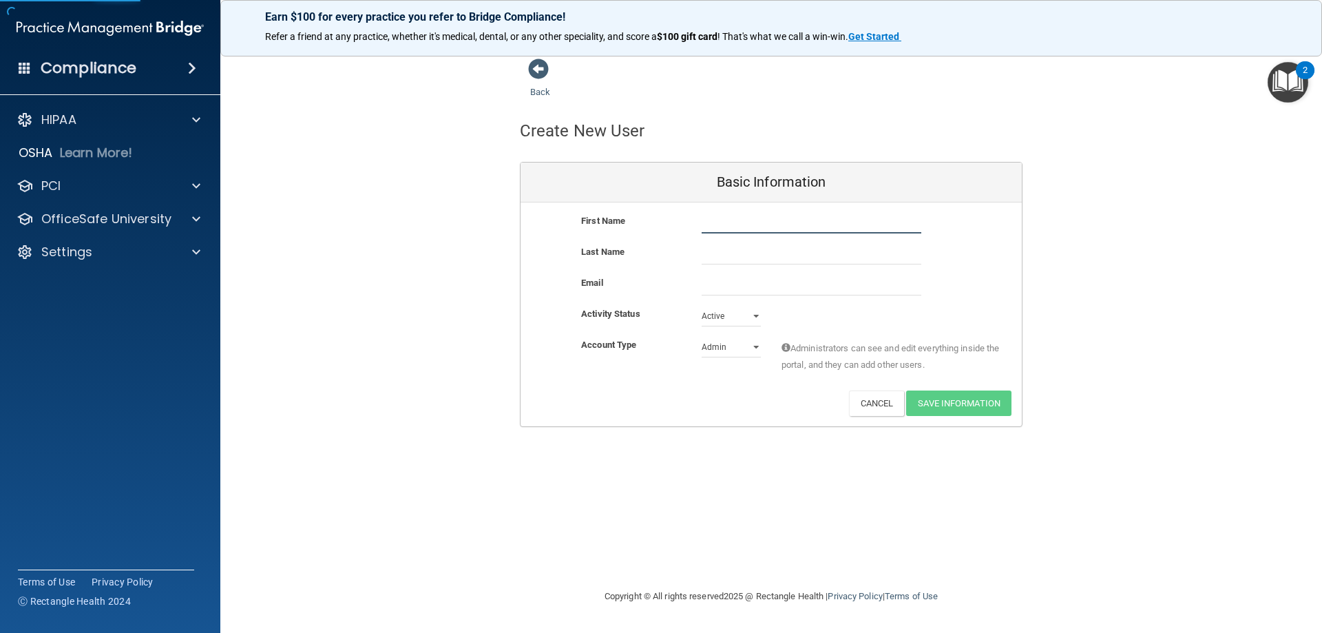
click at [759, 233] on input "text" at bounding box center [812, 223] width 220 height 21
type input "[PERSON_NAME]"
paste input "[EMAIL_ADDRESS][DOMAIN_NAME]"
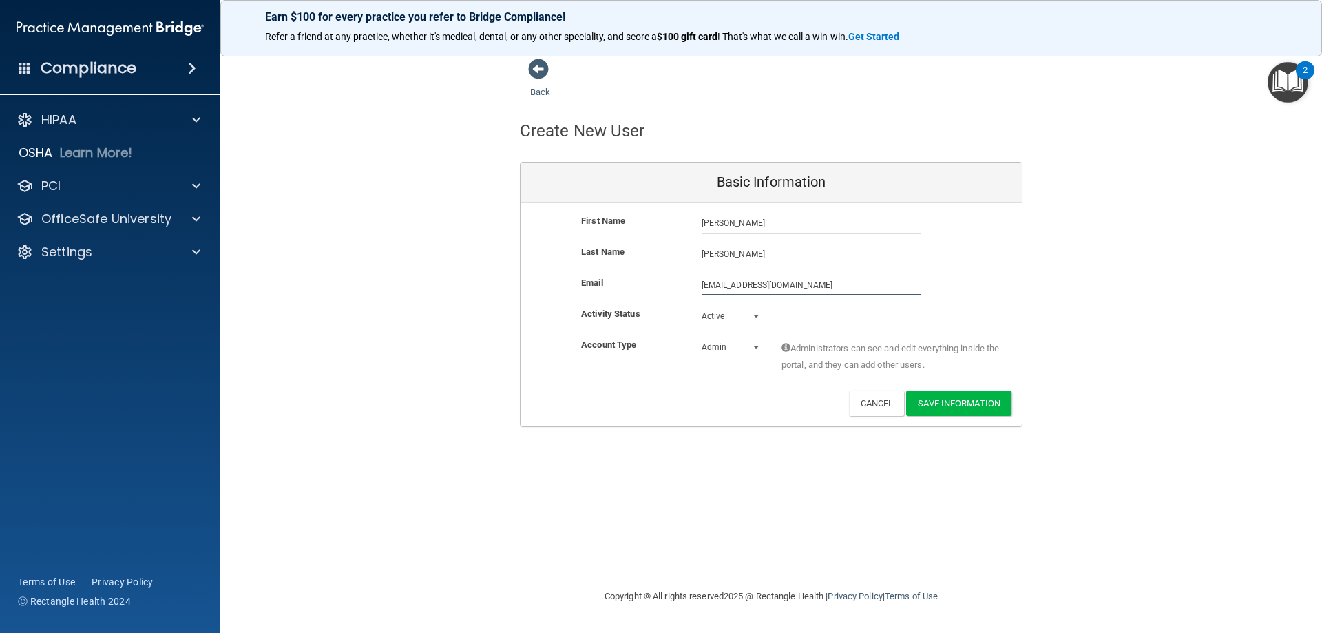
type input "[EMAIL_ADDRESS][DOMAIN_NAME]"
click at [754, 347] on select "Admin Member" at bounding box center [731, 347] width 59 height 21
select select "practice_member"
click at [702, 337] on select "Admin Member" at bounding box center [731, 347] width 59 height 21
click at [949, 399] on button "Save Information" at bounding box center [958, 402] width 105 height 25
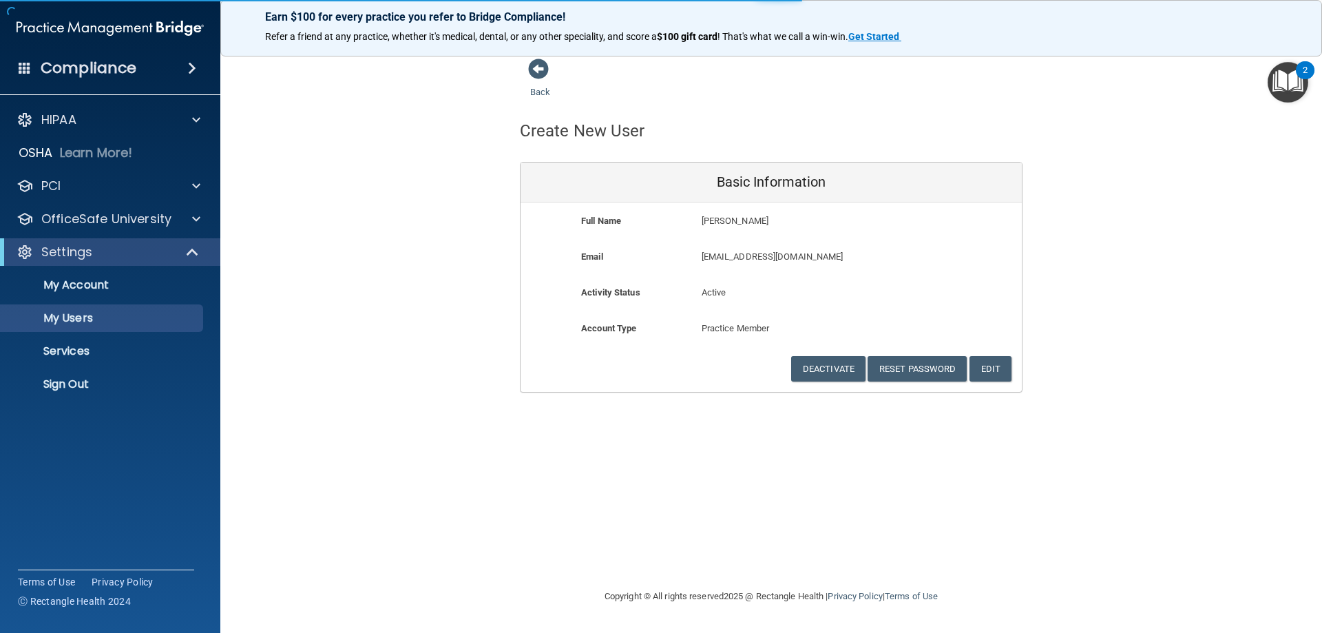
select select "20"
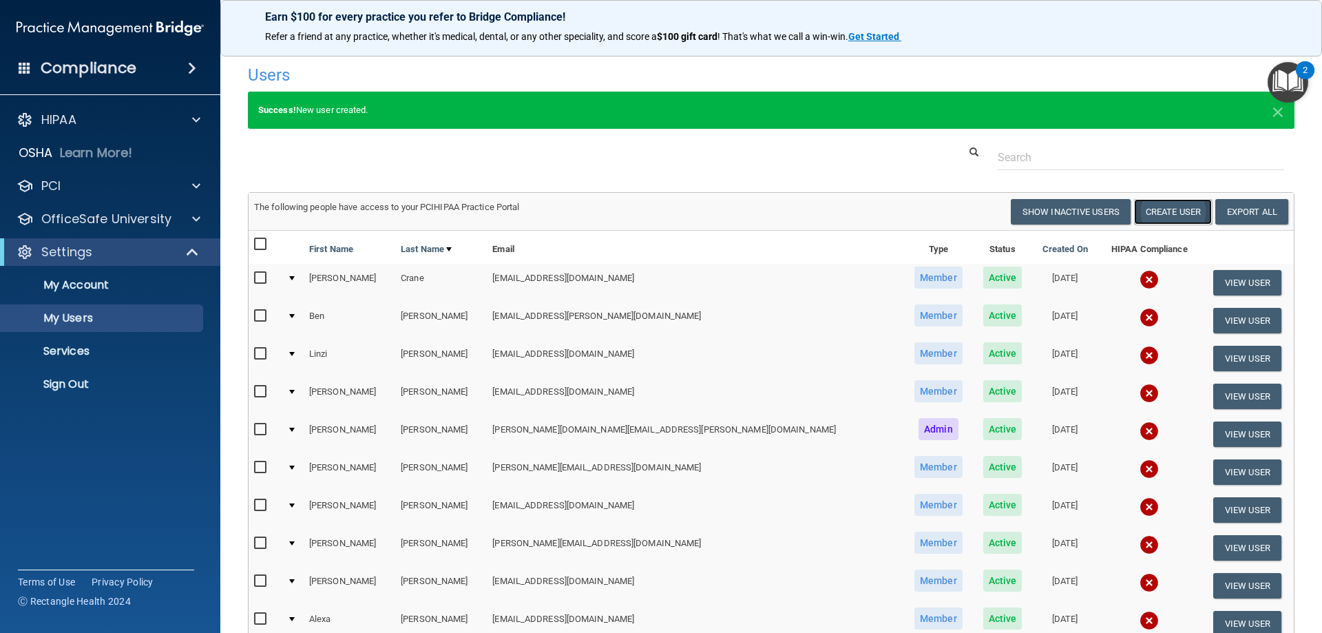
click at [1138, 213] on button "Create User" at bounding box center [1173, 211] width 78 height 25
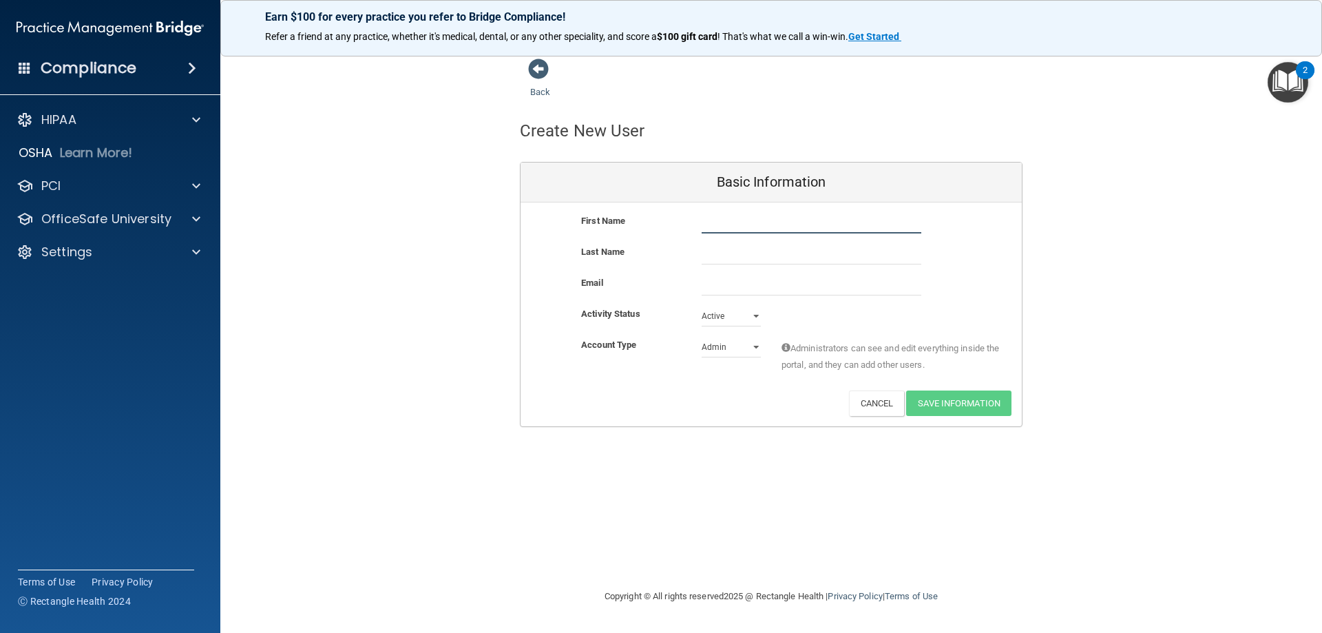
click at [731, 231] on input "text" at bounding box center [812, 223] width 220 height 21
type input "[PERSON_NAME]"
type input "Rabikava"
paste input "[EMAIL_ADDRESS][DOMAIN_NAME]"
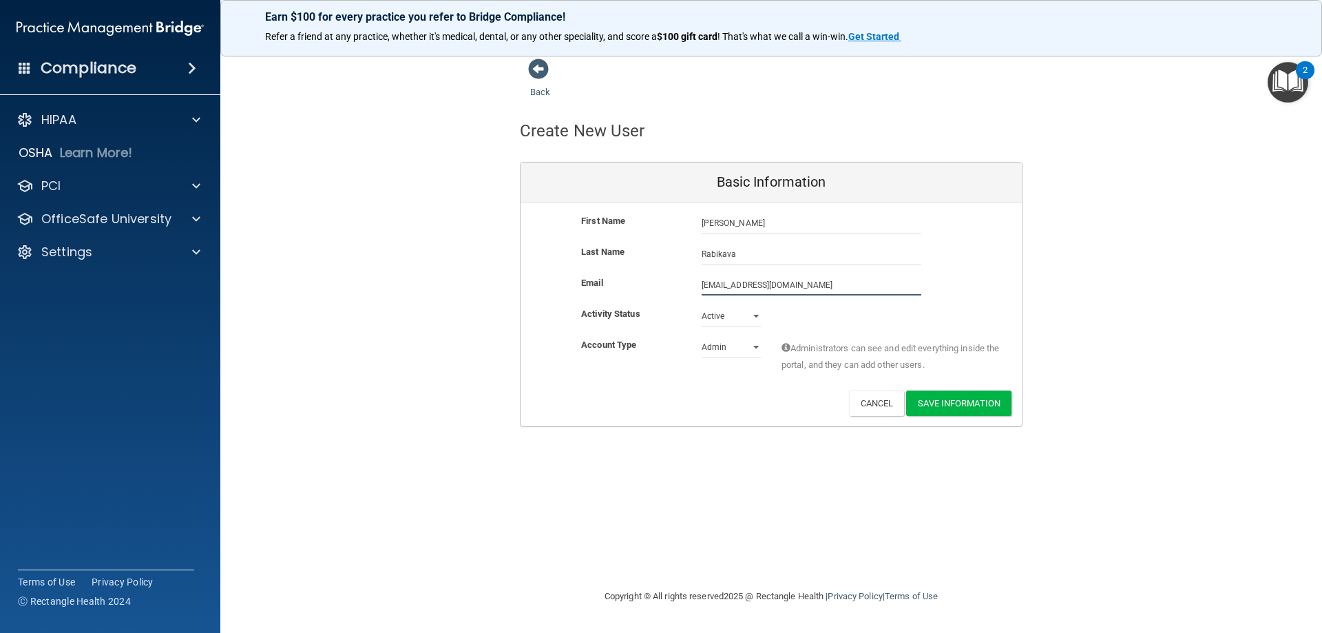
type input "[EMAIL_ADDRESS][DOMAIN_NAME]"
click at [752, 349] on select "Admin Member" at bounding box center [731, 347] width 59 height 21
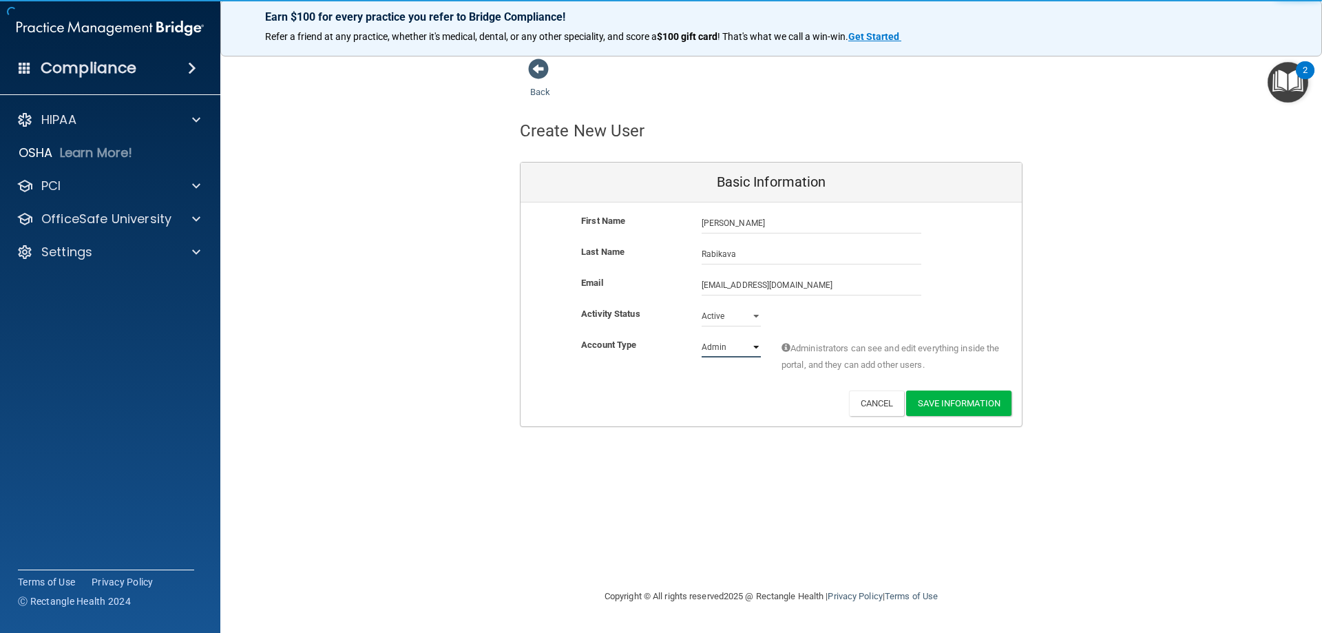
select select "practice_member"
click at [702, 337] on select "Admin Member" at bounding box center [731, 347] width 59 height 21
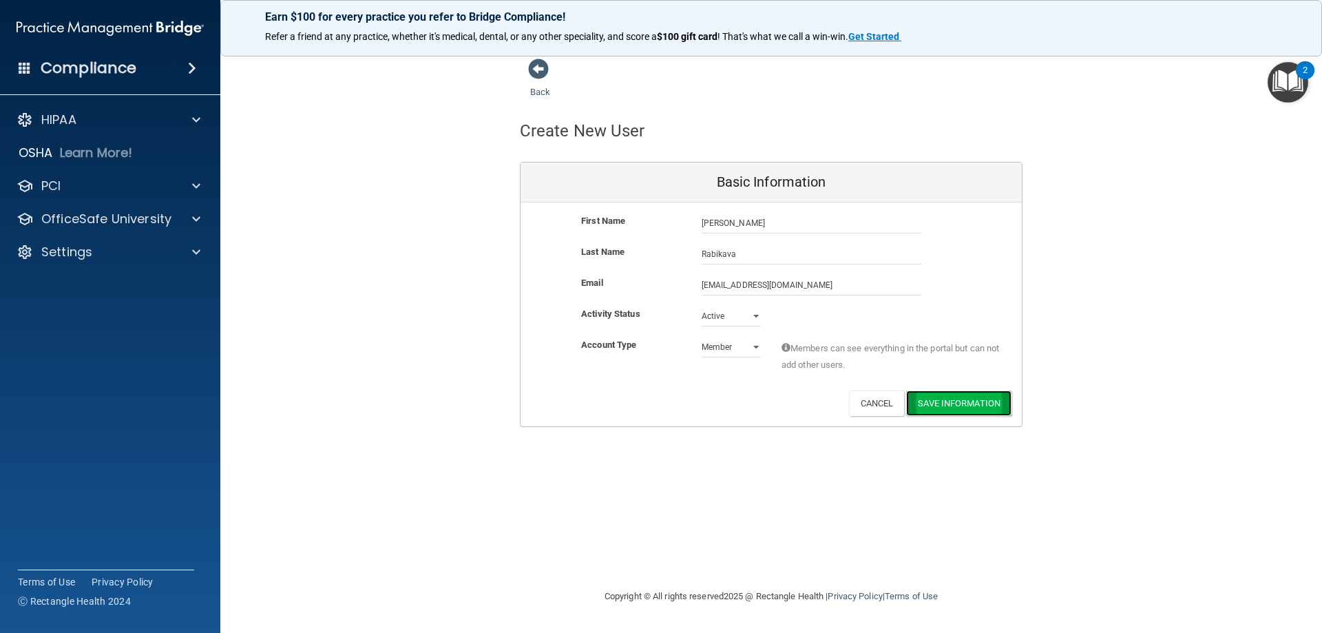
click at [972, 408] on button "Save Information" at bounding box center [958, 402] width 105 height 25
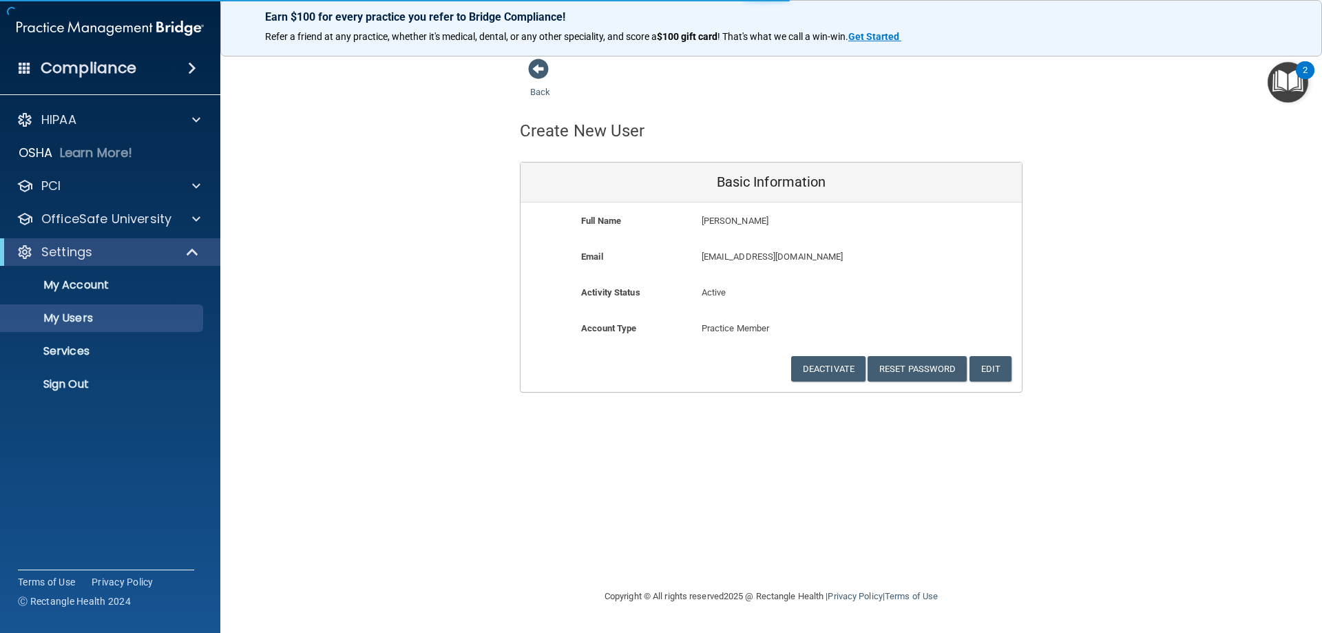
select select "20"
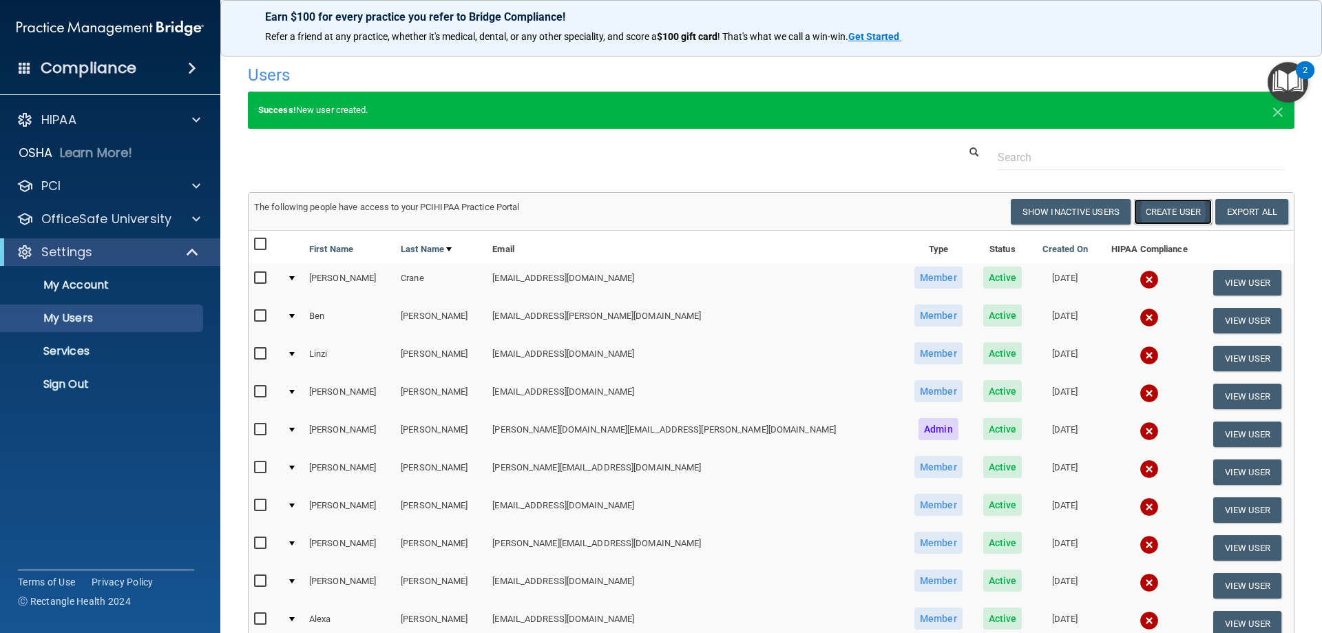
click at [1149, 216] on button "Create User" at bounding box center [1173, 211] width 78 height 25
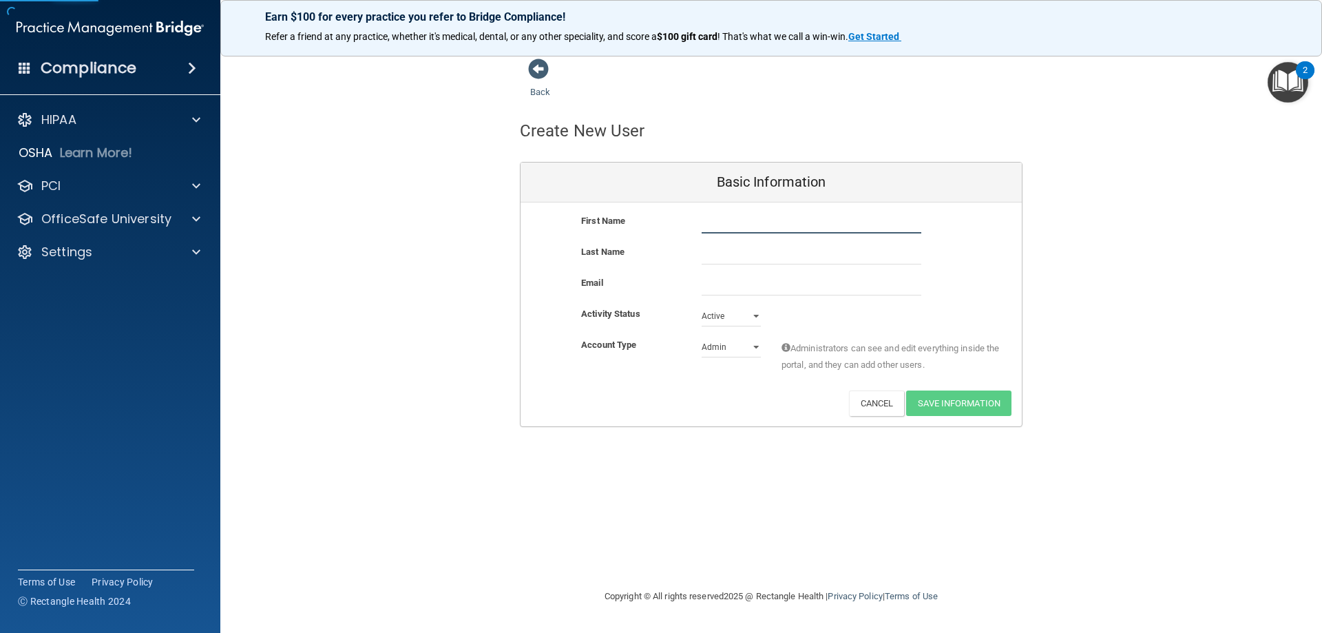
click at [779, 220] on input "text" at bounding box center [812, 223] width 220 height 21
type input "[PERSON_NAME]"
paste input "[EMAIL_ADDRESS][DOMAIN_NAME]"
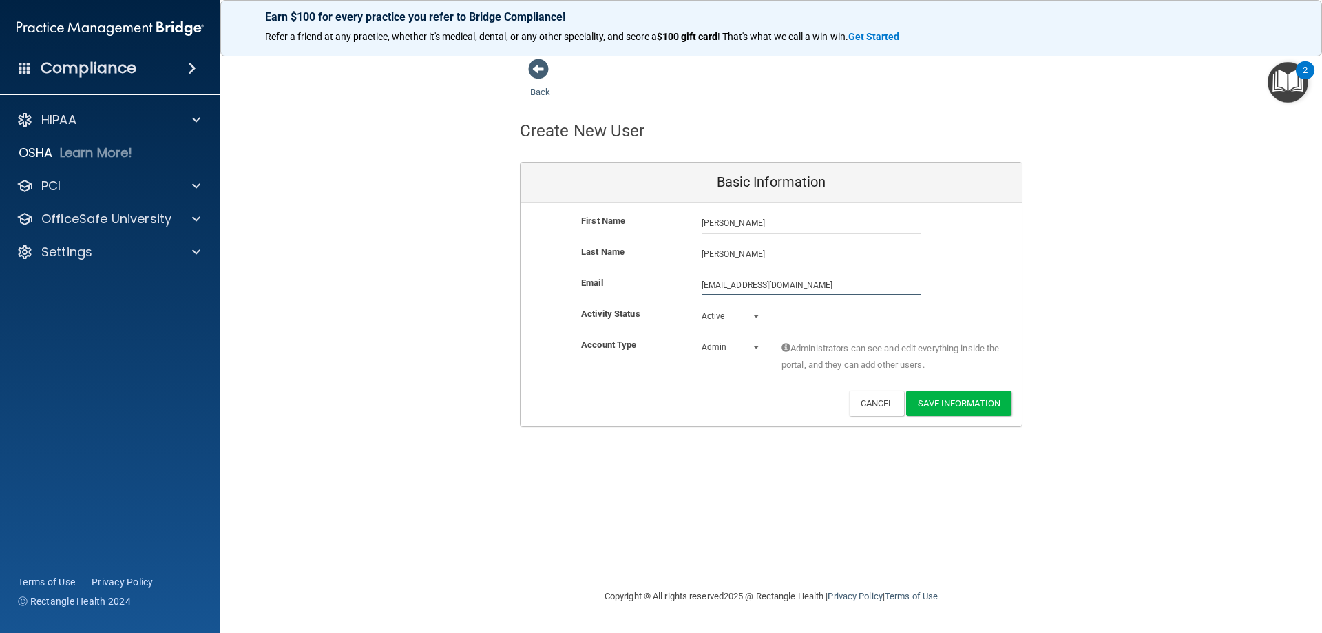
type input "[EMAIL_ADDRESS][DOMAIN_NAME]"
click at [759, 343] on select "Admin Member" at bounding box center [731, 347] width 59 height 21
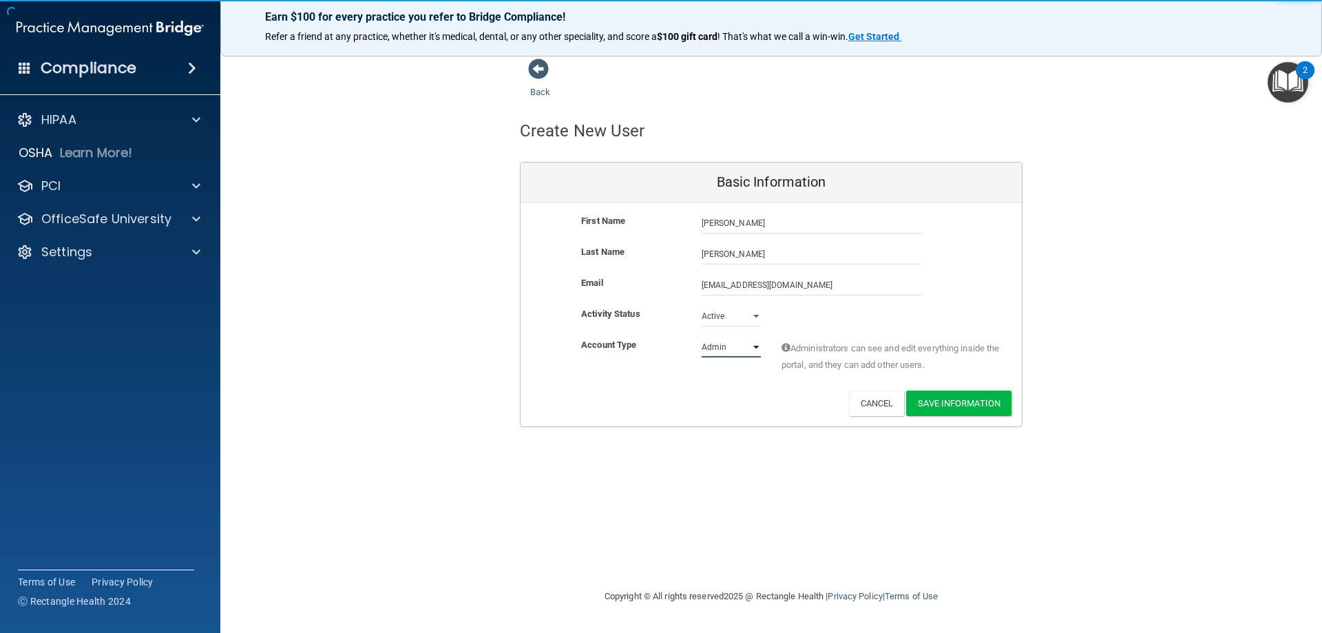
select select "practice_member"
click at [702, 337] on select "Admin Member" at bounding box center [731, 347] width 59 height 21
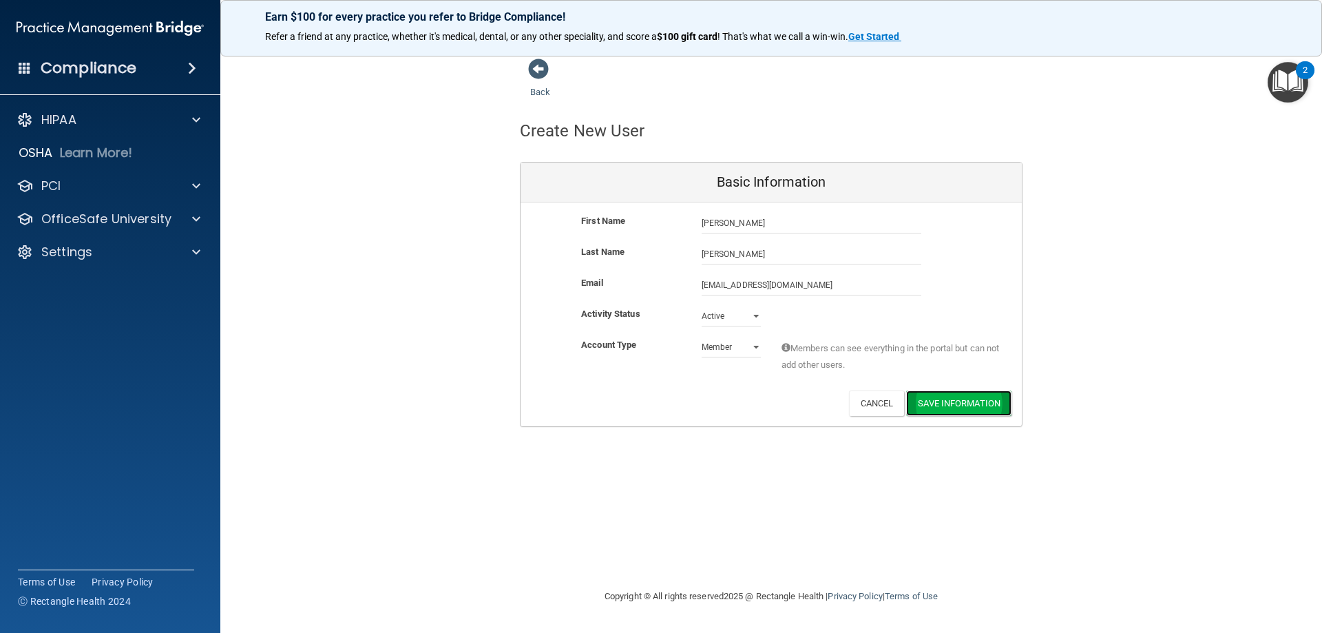
click at [940, 404] on button "Save Information" at bounding box center [958, 402] width 105 height 25
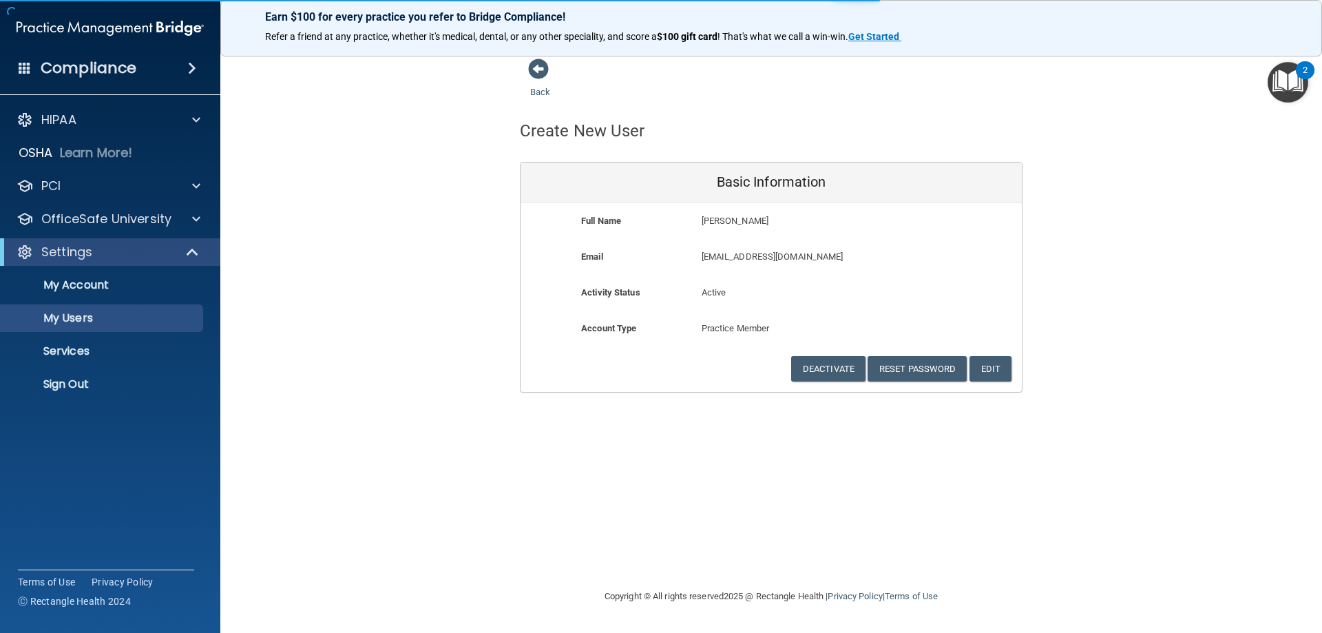
select select "20"
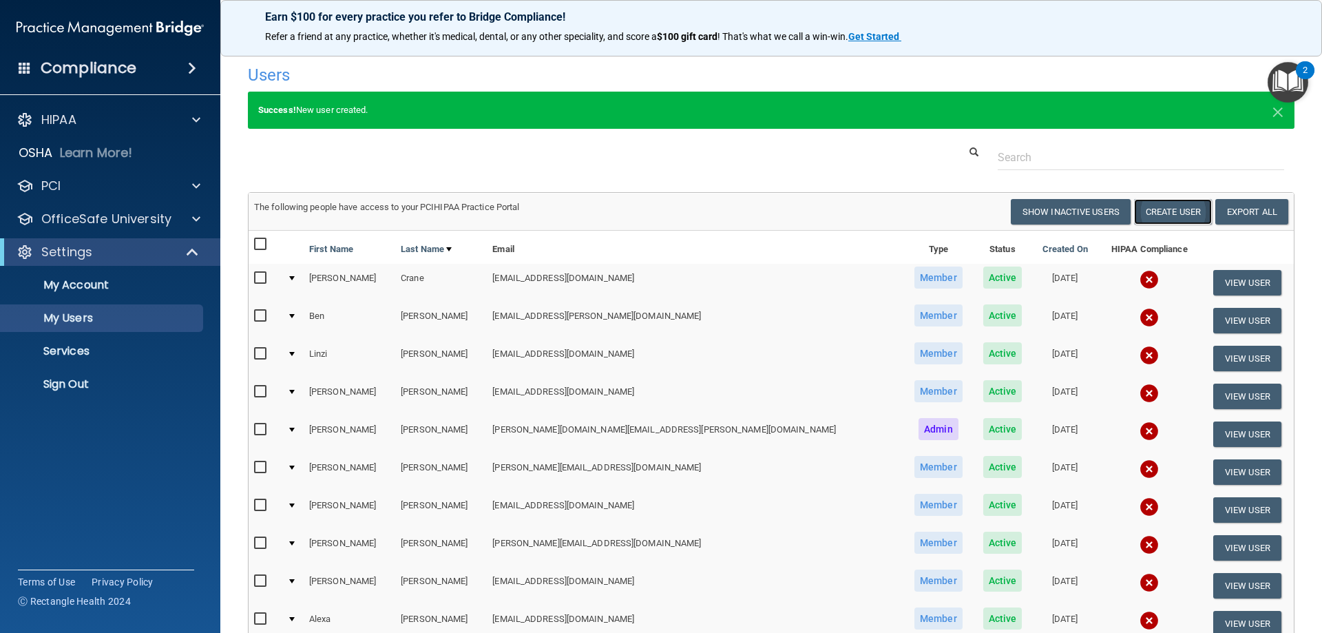
click at [1164, 219] on button "Create User" at bounding box center [1173, 211] width 78 height 25
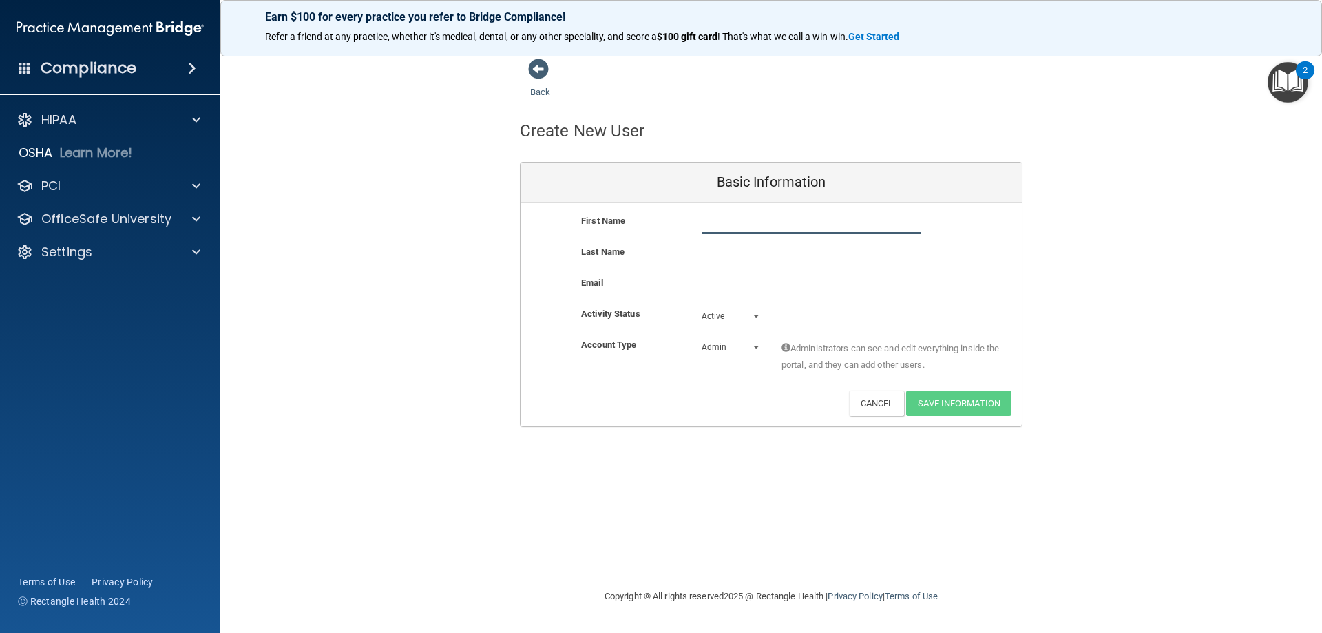
click at [740, 217] on input "text" at bounding box center [812, 223] width 220 height 21
type input "Jacqueline"
type input "Rikka"
paste input "[PERSON_NAME][EMAIL_ADDRESS][PERSON_NAME][DOMAIN_NAME]"
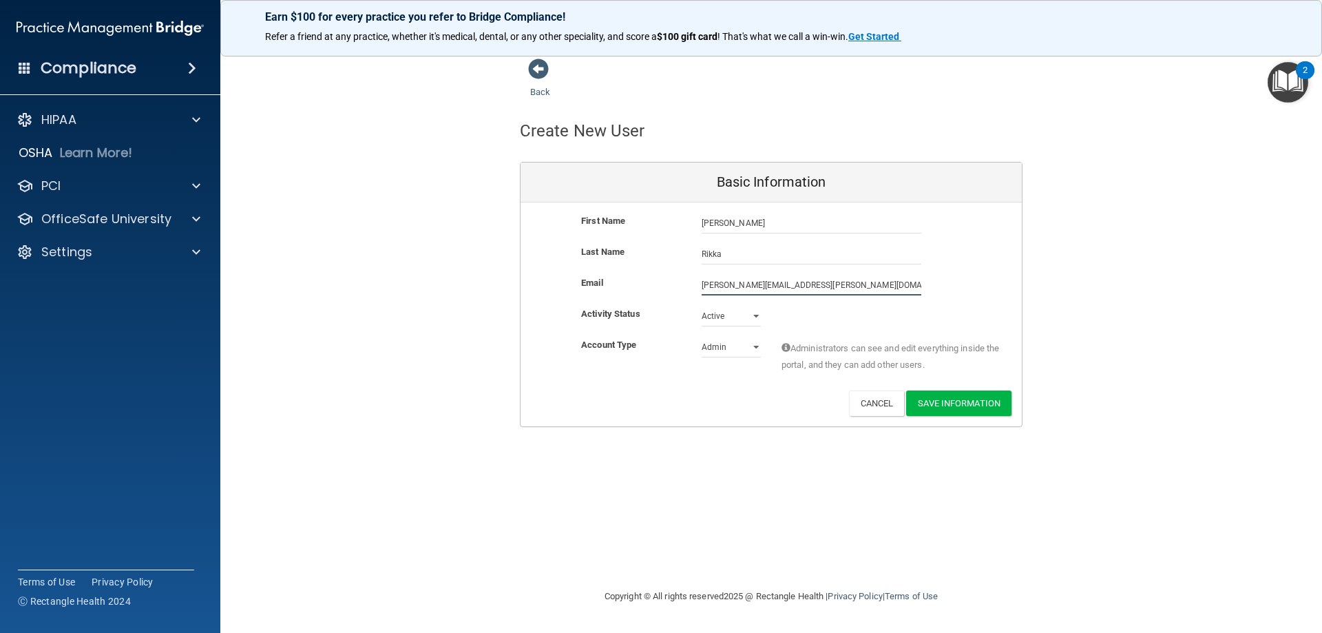
type input "[PERSON_NAME][EMAIL_ADDRESS][PERSON_NAME][DOMAIN_NAME]"
click at [731, 344] on select "Admin Member" at bounding box center [731, 347] width 59 height 21
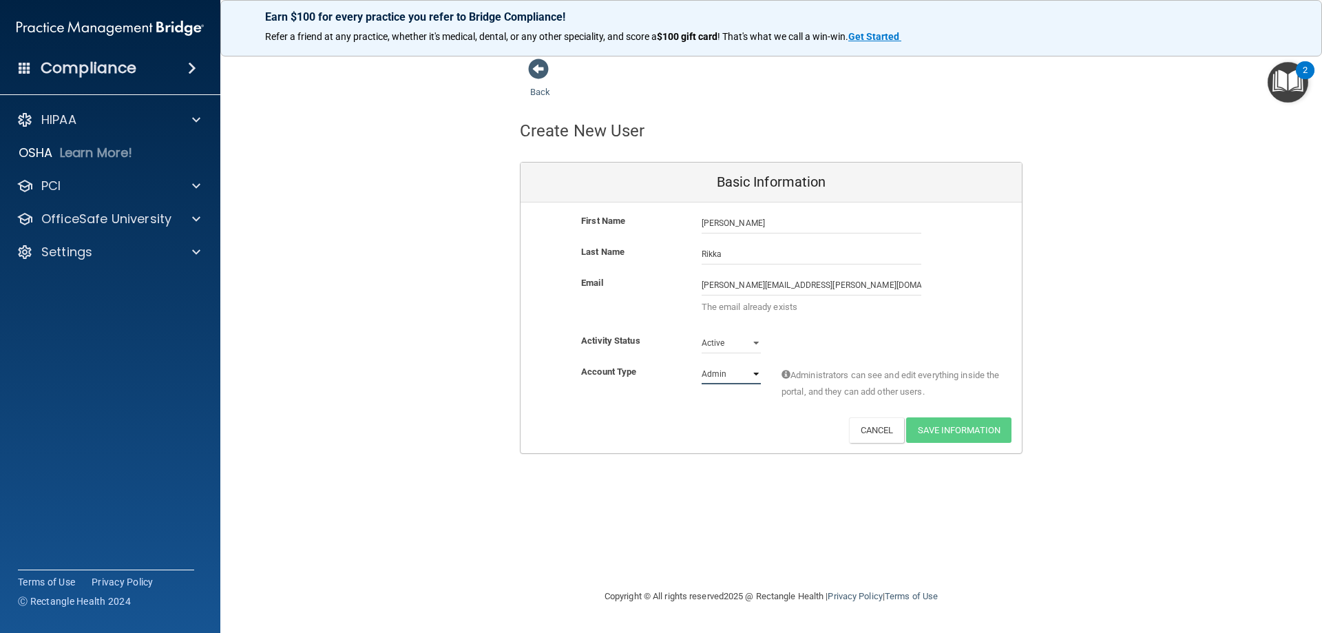
select select "practice_member"
click at [702, 364] on select "Admin Member" at bounding box center [731, 374] width 59 height 21
click at [868, 428] on button "Cancel" at bounding box center [877, 429] width 56 height 25
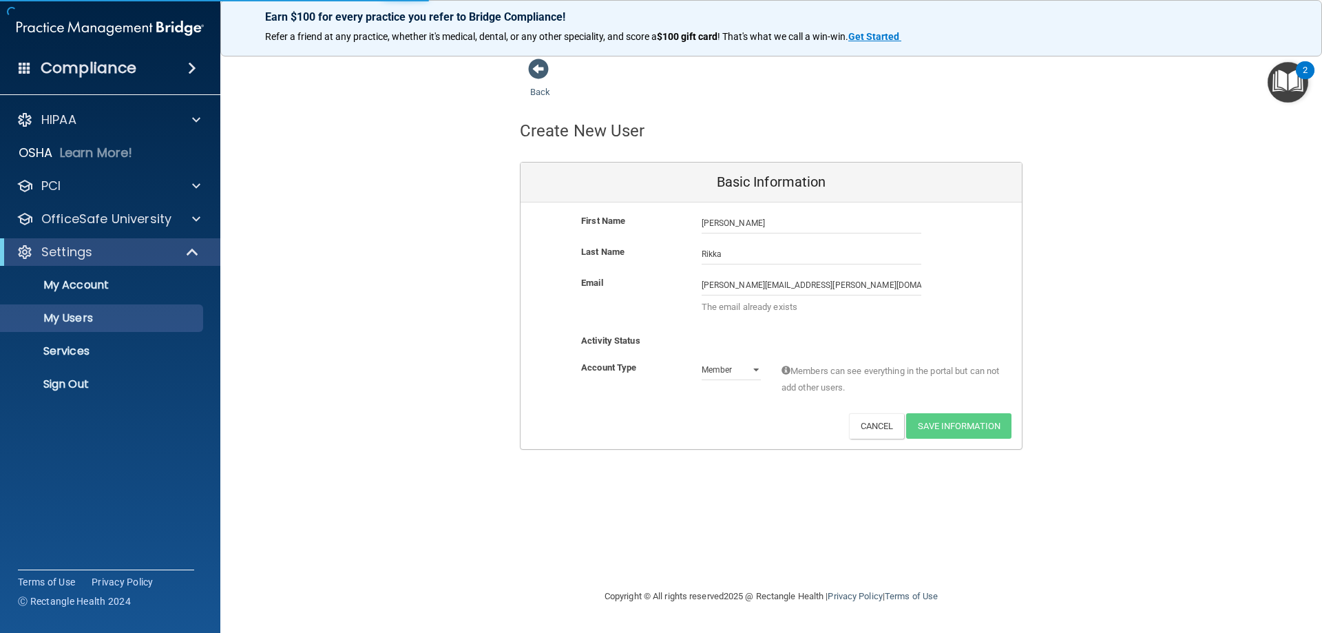
select select "20"
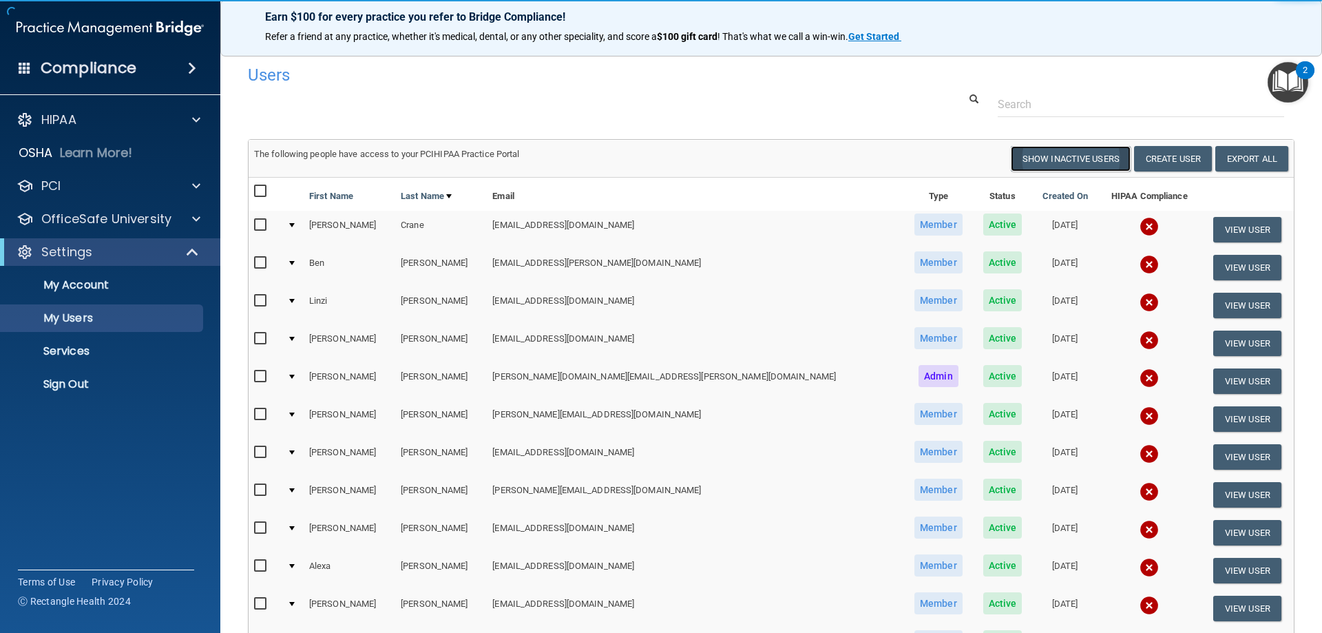
click at [1082, 169] on button "Show Inactive Users" at bounding box center [1071, 158] width 120 height 25
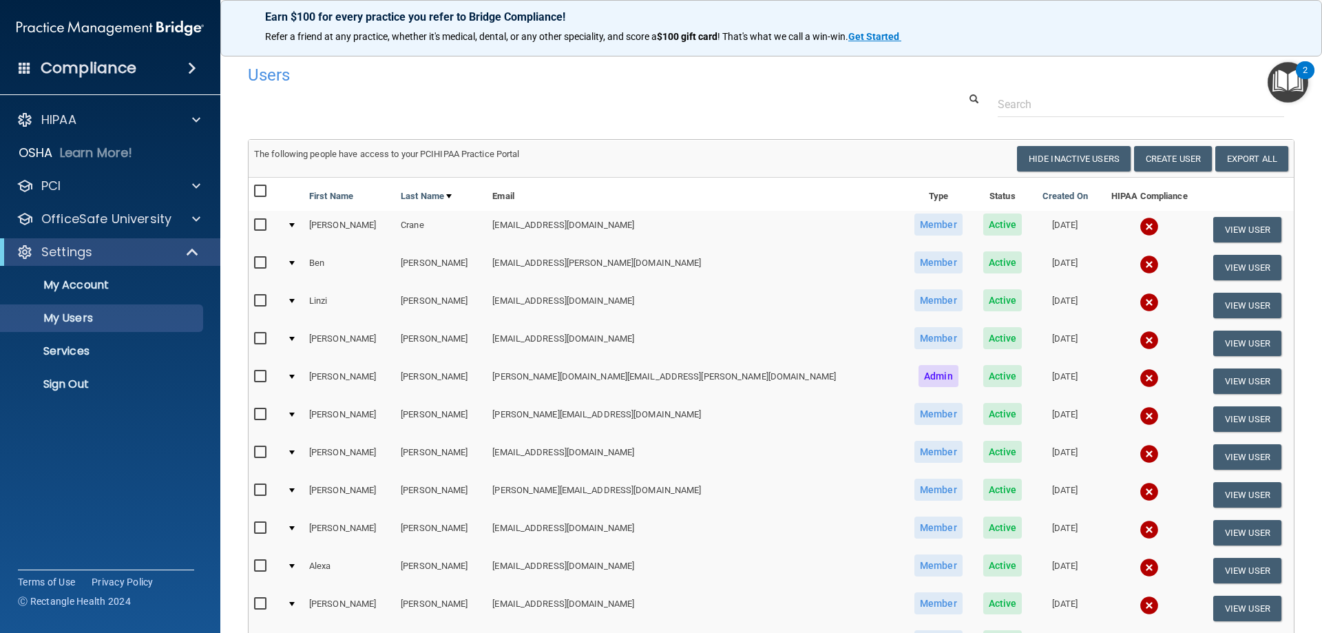
select select "20"
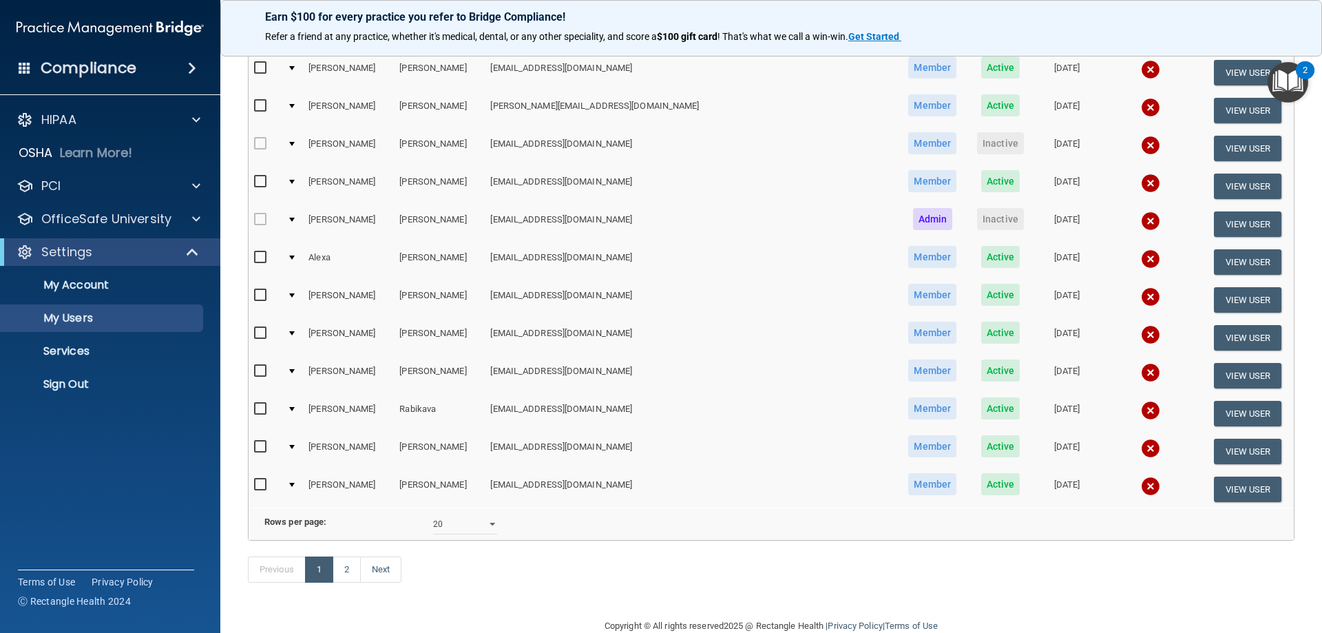
scroll to position [482, 0]
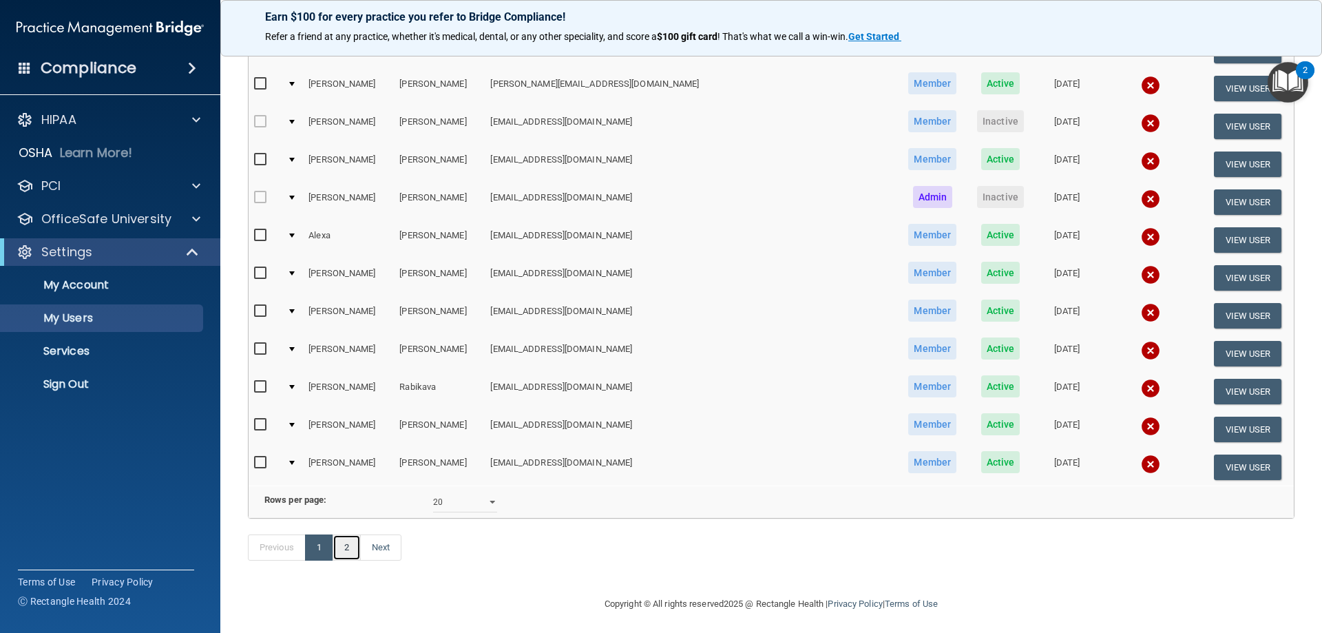
click at [347, 560] on link "2" at bounding box center [347, 547] width 28 height 26
select select "20"
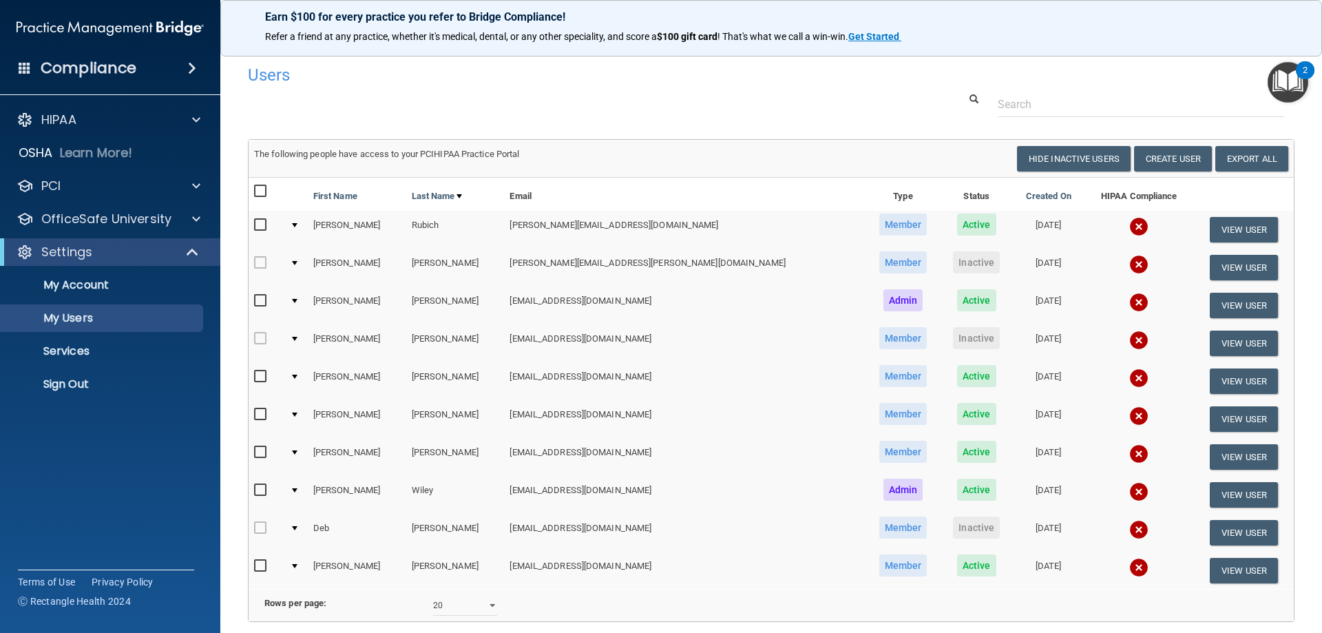
click at [953, 270] on span "Inactive" at bounding box center [976, 262] width 47 height 22
click at [1210, 279] on button "View User" at bounding box center [1244, 267] width 68 height 25
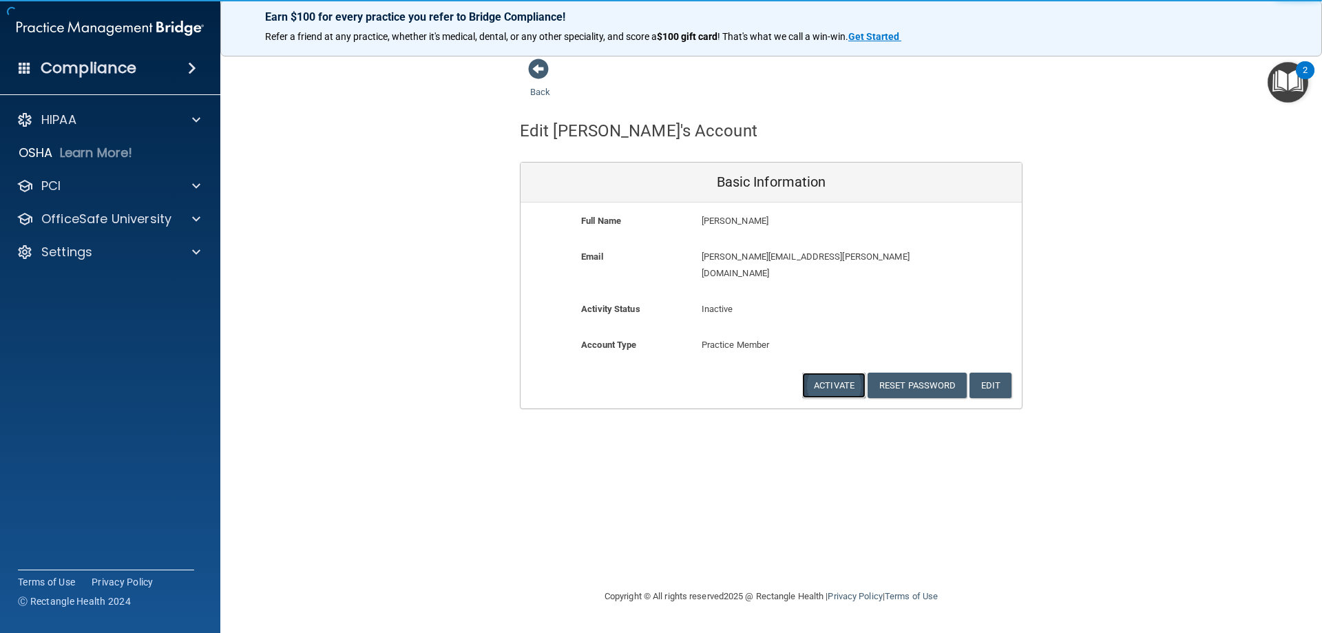
click at [821, 374] on button "Activate" at bounding box center [833, 385] width 63 height 25
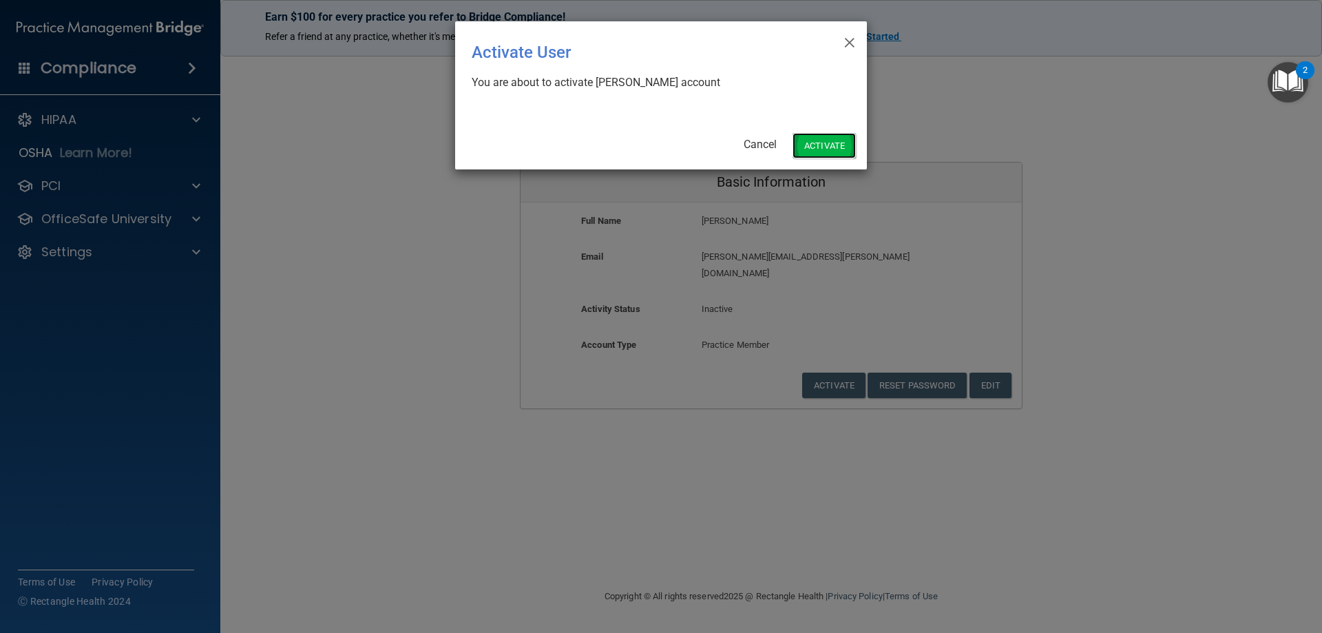
click at [815, 156] on button "Activate" at bounding box center [824, 145] width 63 height 25
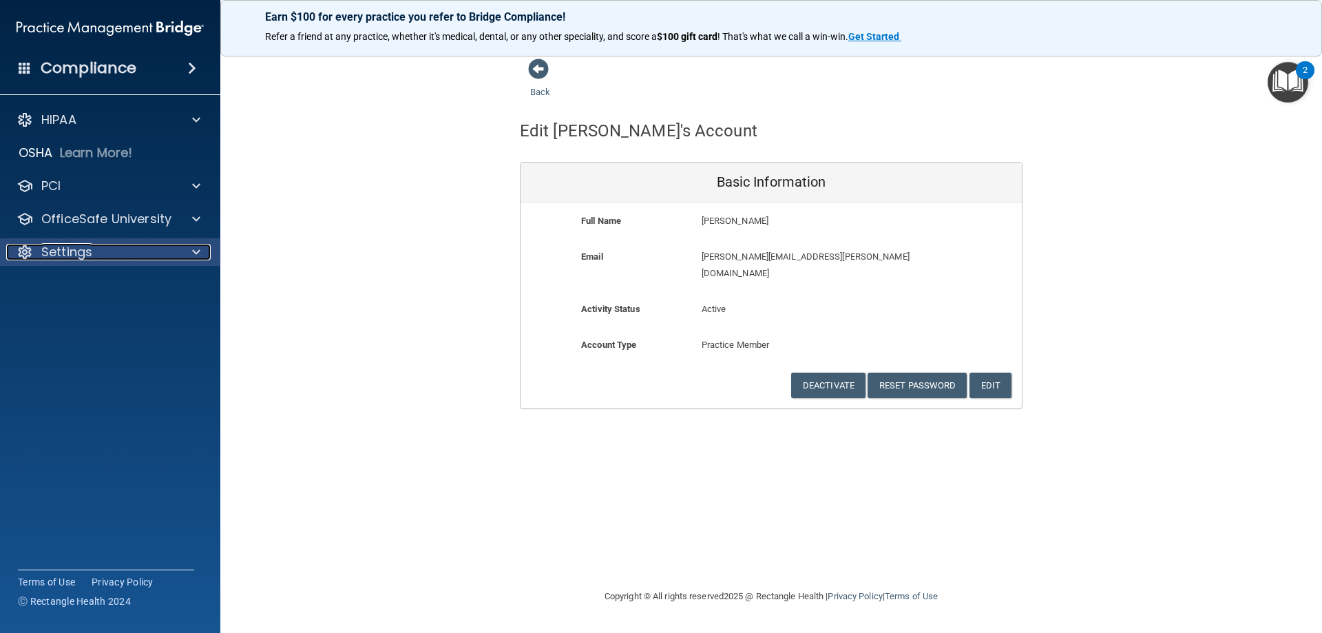
click at [121, 249] on div "Settings" at bounding box center [91, 252] width 171 height 17
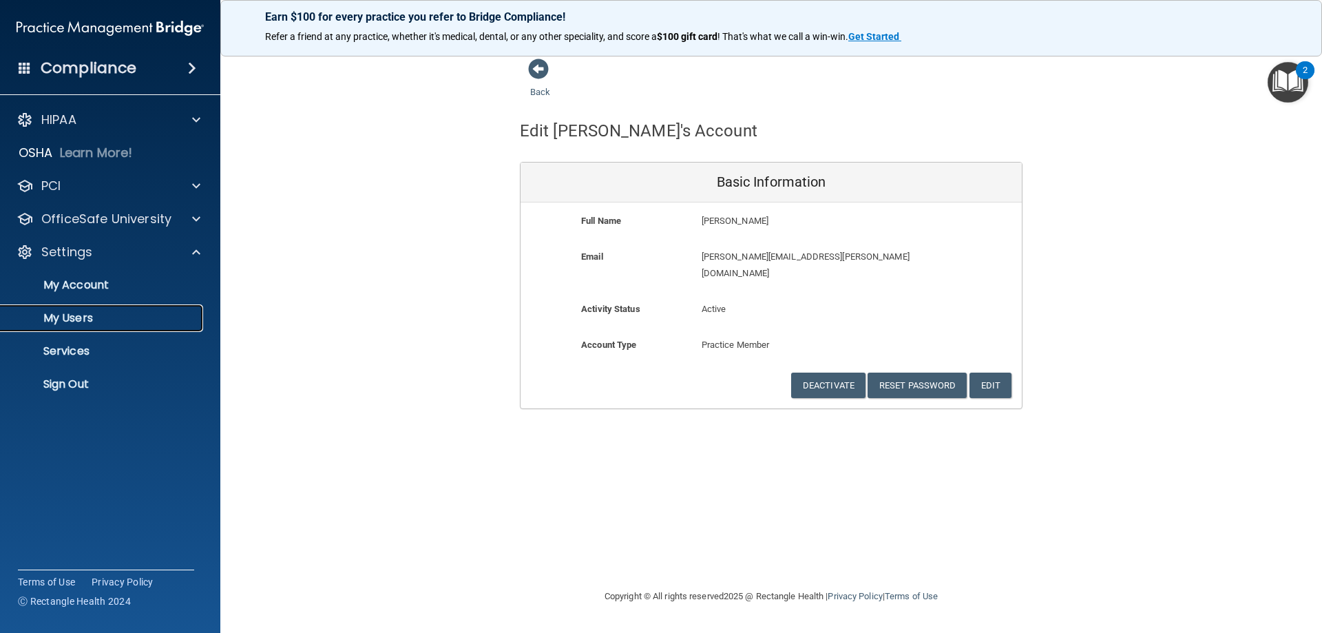
click at [83, 324] on p "My Users" at bounding box center [103, 318] width 188 height 14
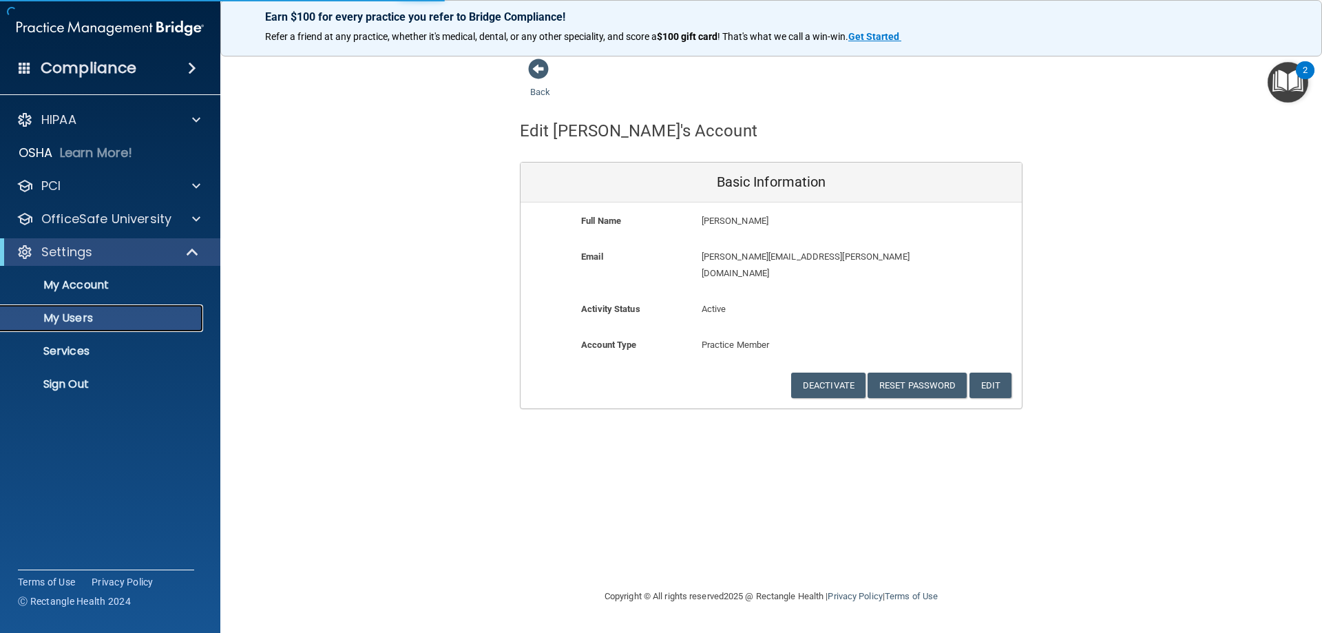
select select "20"
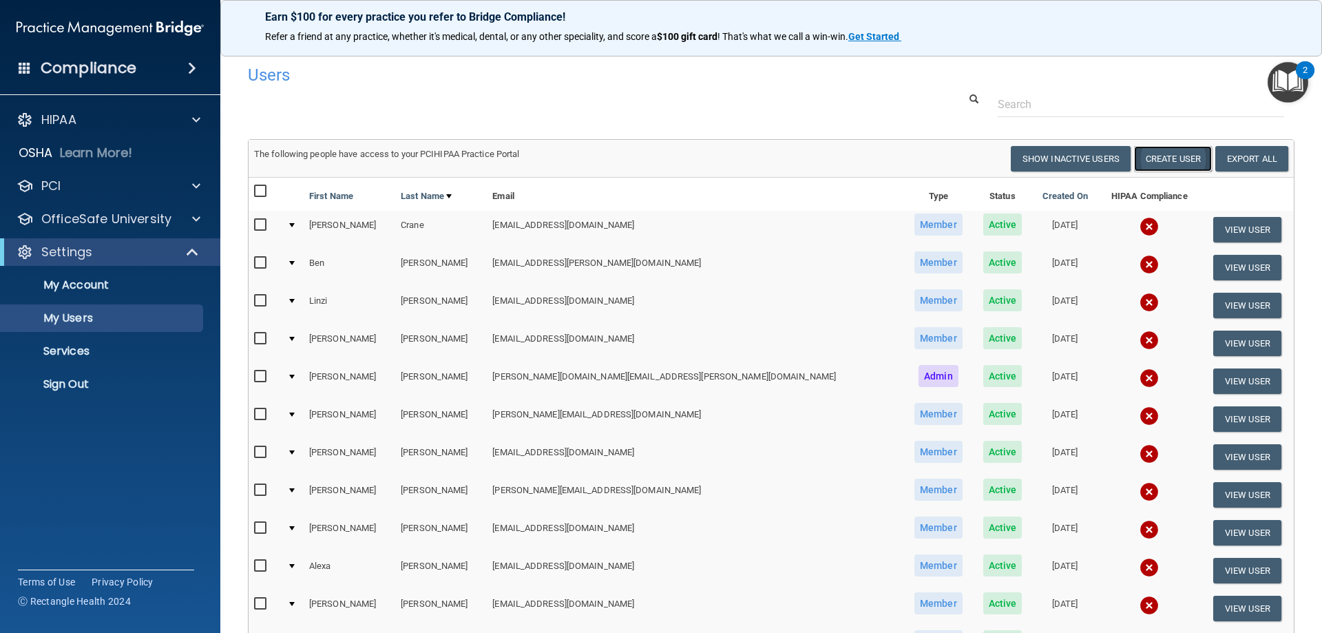
click at [1165, 164] on button "Create User" at bounding box center [1173, 158] width 78 height 25
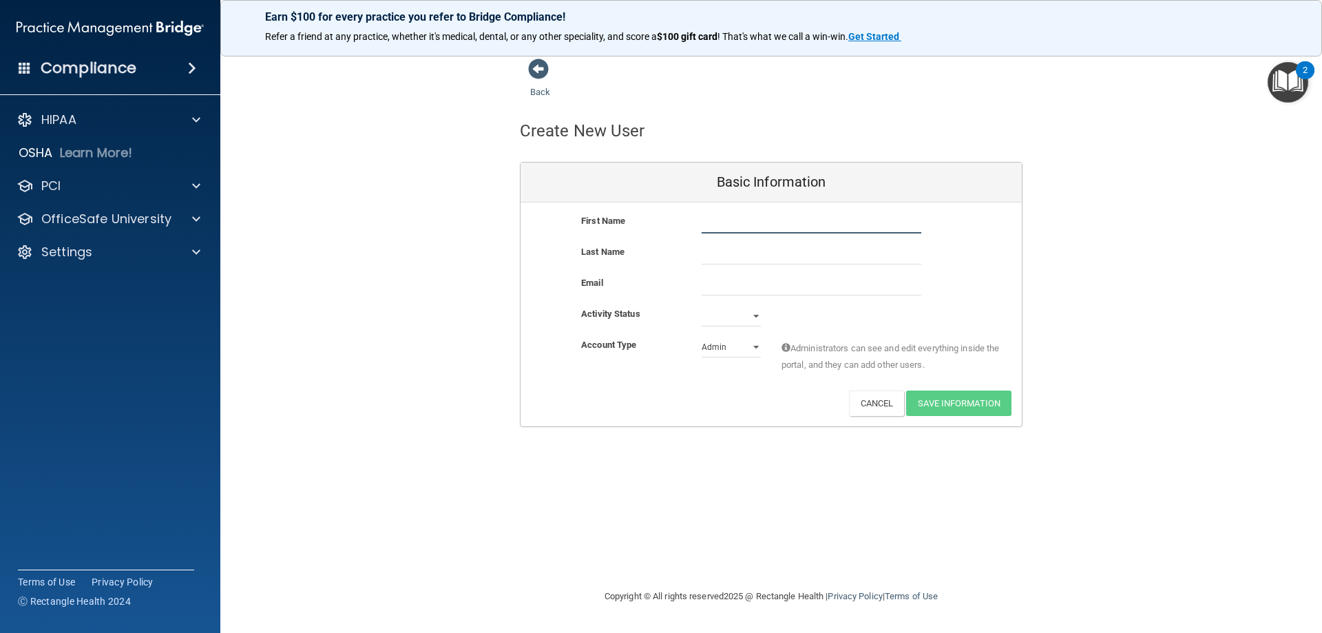
click at [739, 232] on input "text" at bounding box center [812, 223] width 220 height 21
type input "[PERSON_NAME]"
paste input "[EMAIL_ADDRESS][DOMAIN_NAME]"
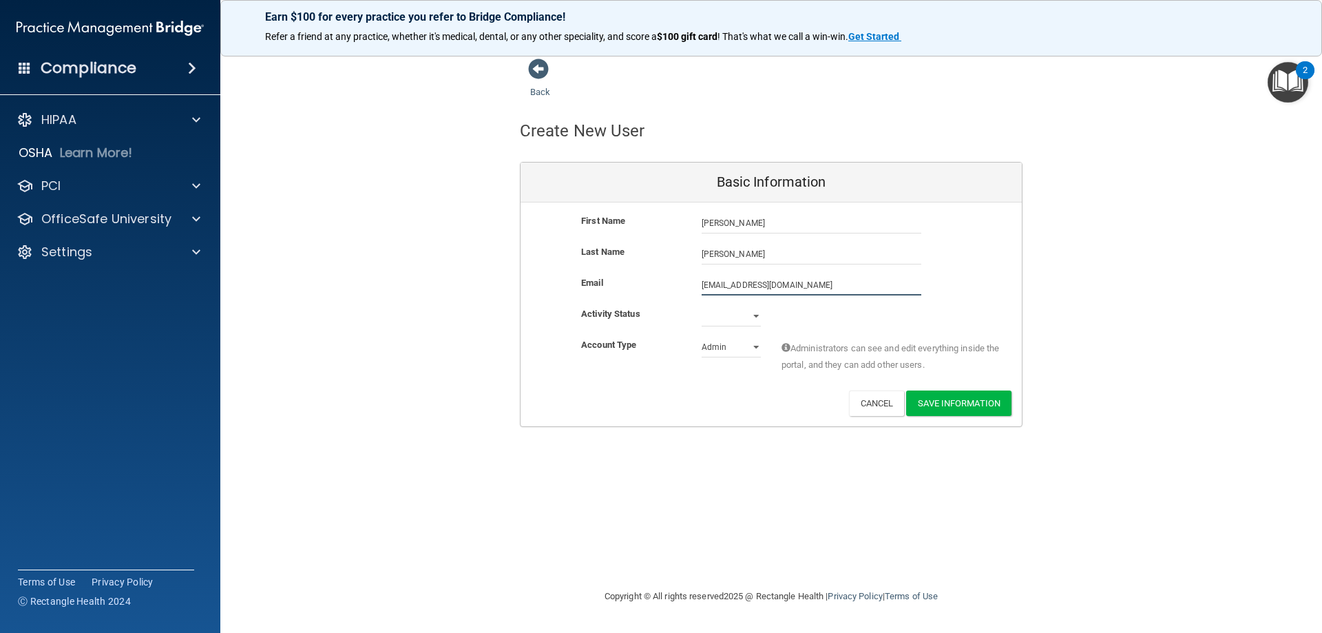
type input "[EMAIL_ADDRESS][DOMAIN_NAME]"
click at [752, 318] on select "Active Inactive" at bounding box center [731, 316] width 59 height 21
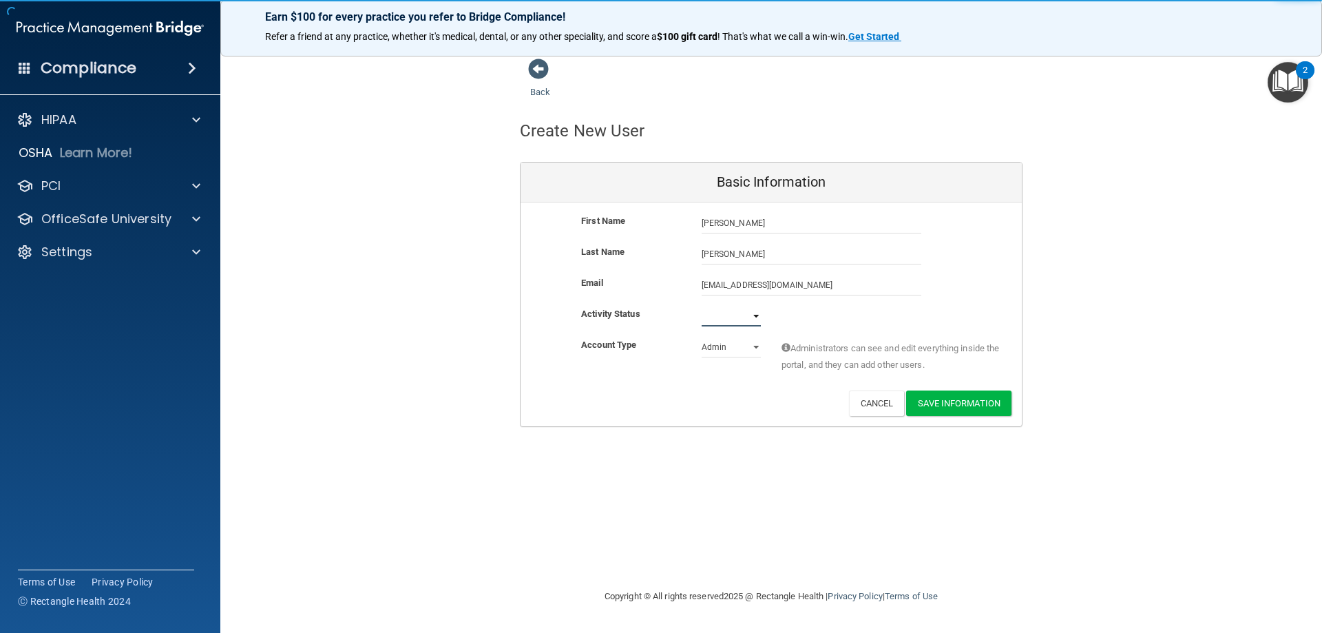
select select "active"
click at [702, 306] on select "Active Inactive" at bounding box center [731, 316] width 59 height 21
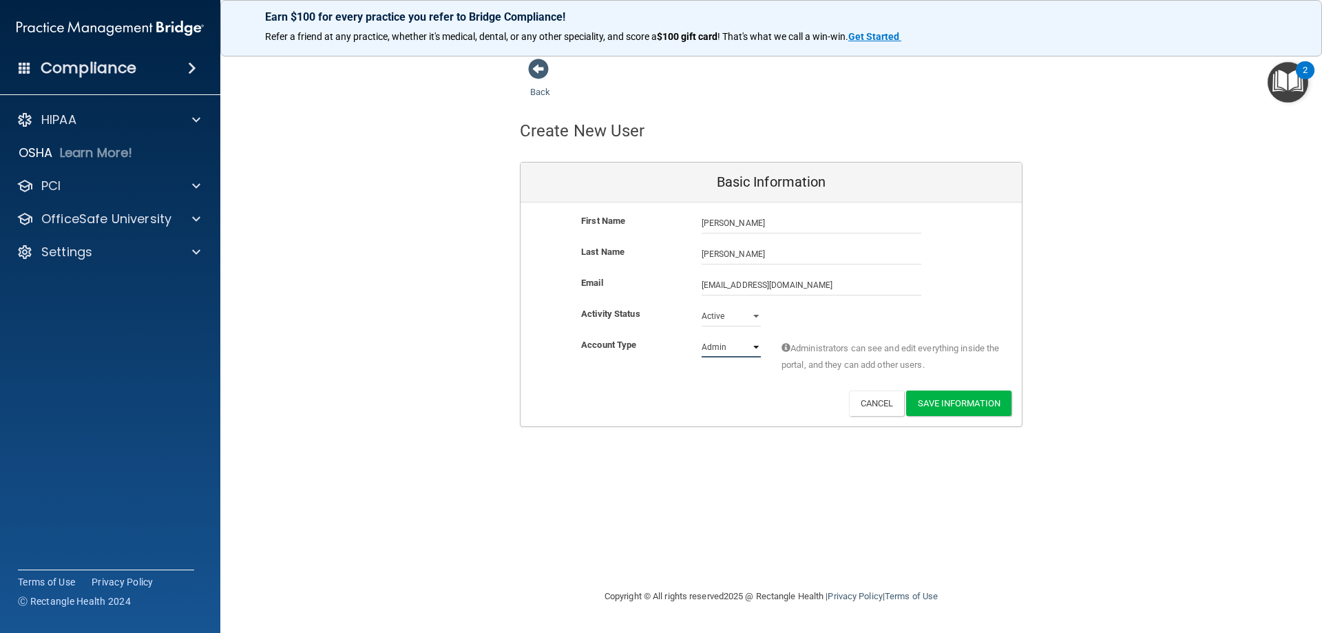
click at [730, 350] on select "Admin Member" at bounding box center [731, 347] width 59 height 21
select select "practice_member"
click at [702, 337] on select "Admin Member" at bounding box center [731, 347] width 59 height 21
click at [927, 403] on button "Save Information" at bounding box center [958, 402] width 105 height 25
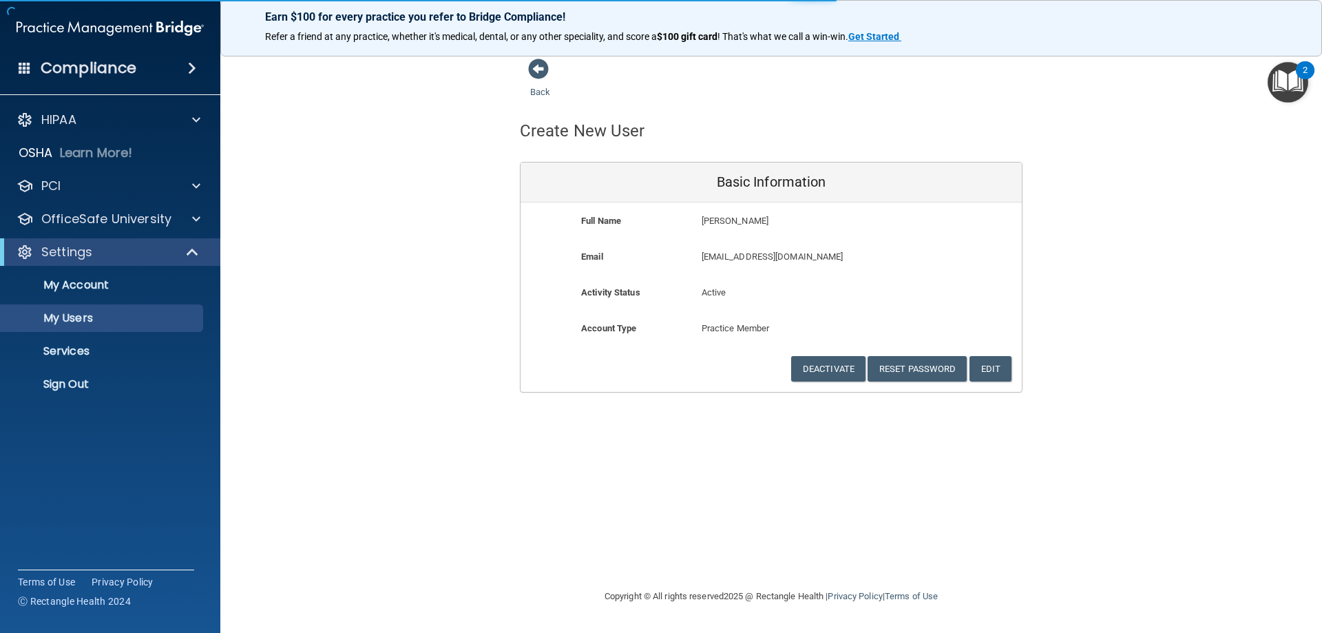
select select "20"
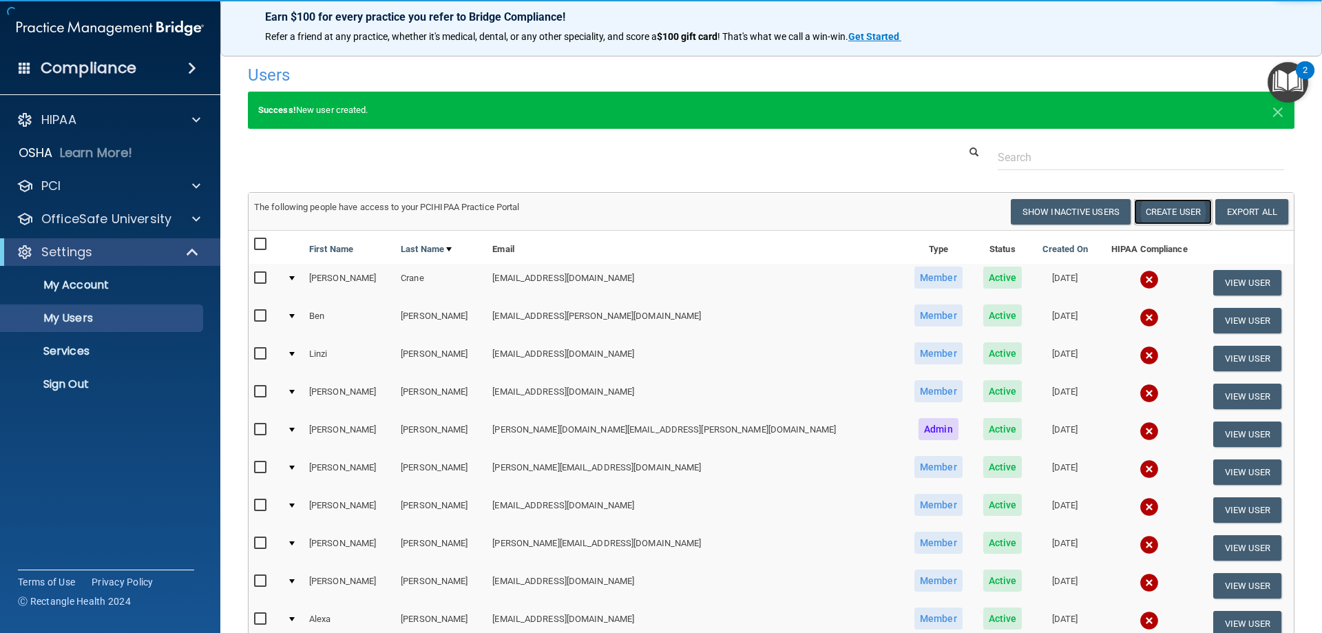
click at [1134, 212] on button "Create User" at bounding box center [1173, 211] width 78 height 25
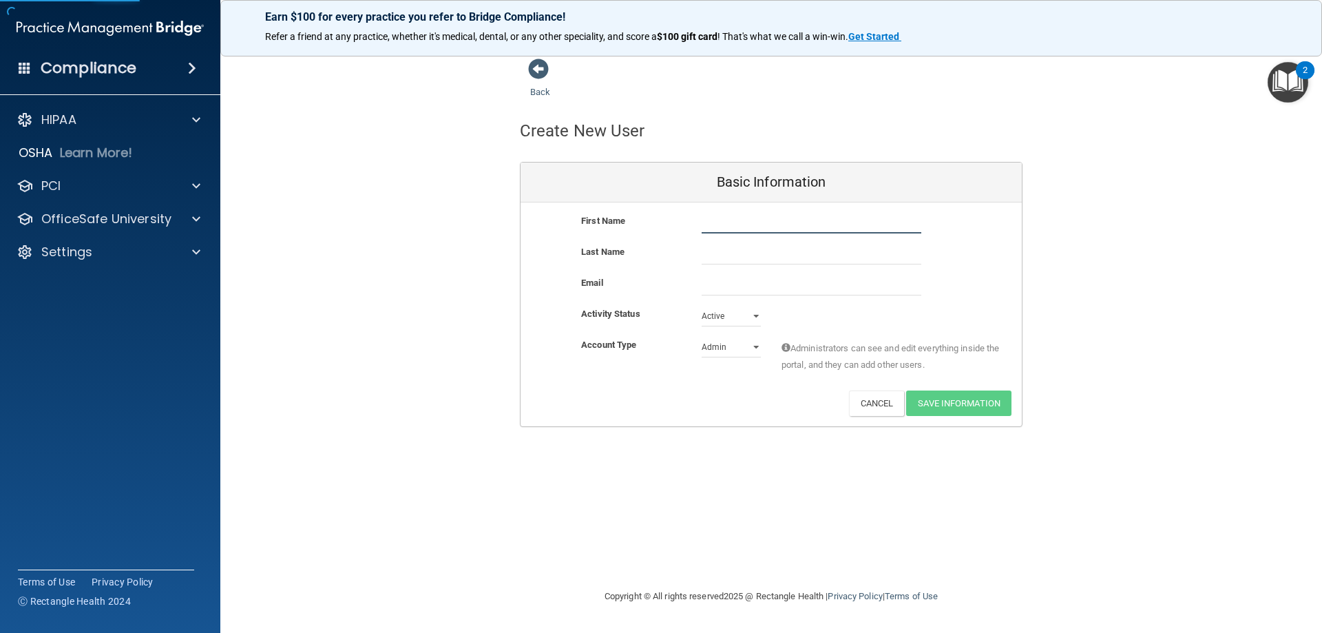
click at [808, 226] on input "text" at bounding box center [812, 223] width 220 height 21
type input "[PERSON_NAME]"
type input "VonEnde"
paste input "[EMAIL_ADDRESS][DOMAIN_NAME]"
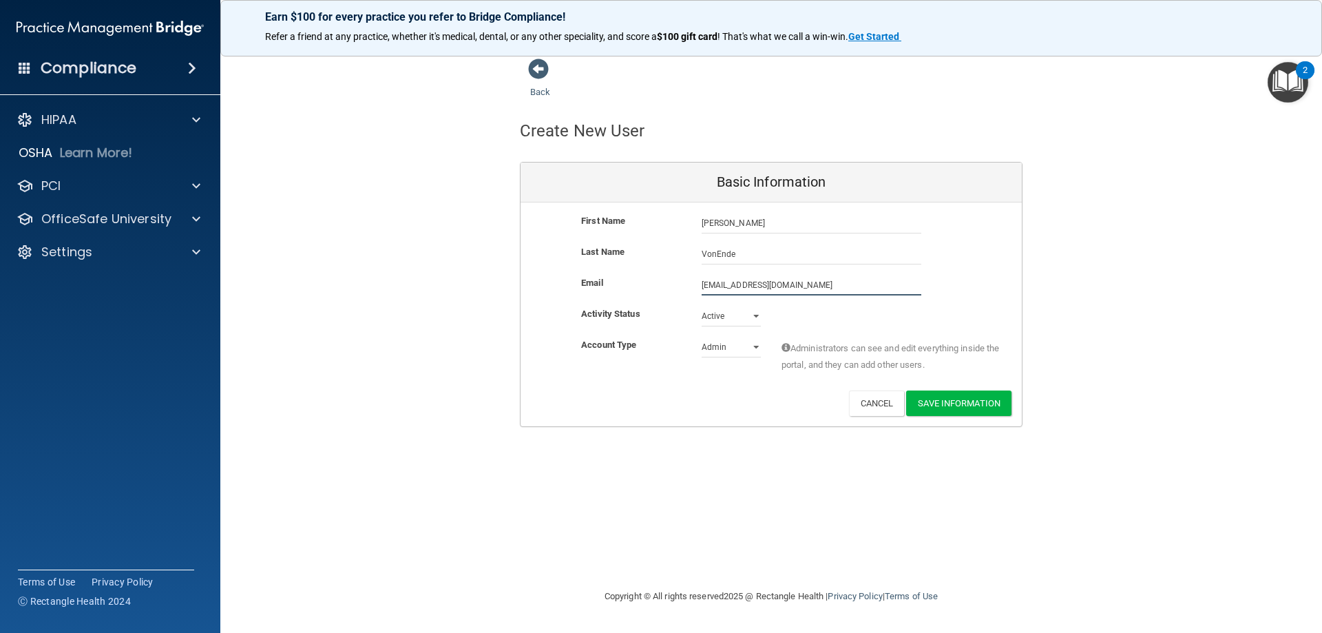
type input "[EMAIL_ADDRESS][DOMAIN_NAME]"
click at [733, 346] on select "Admin Member" at bounding box center [731, 347] width 59 height 21
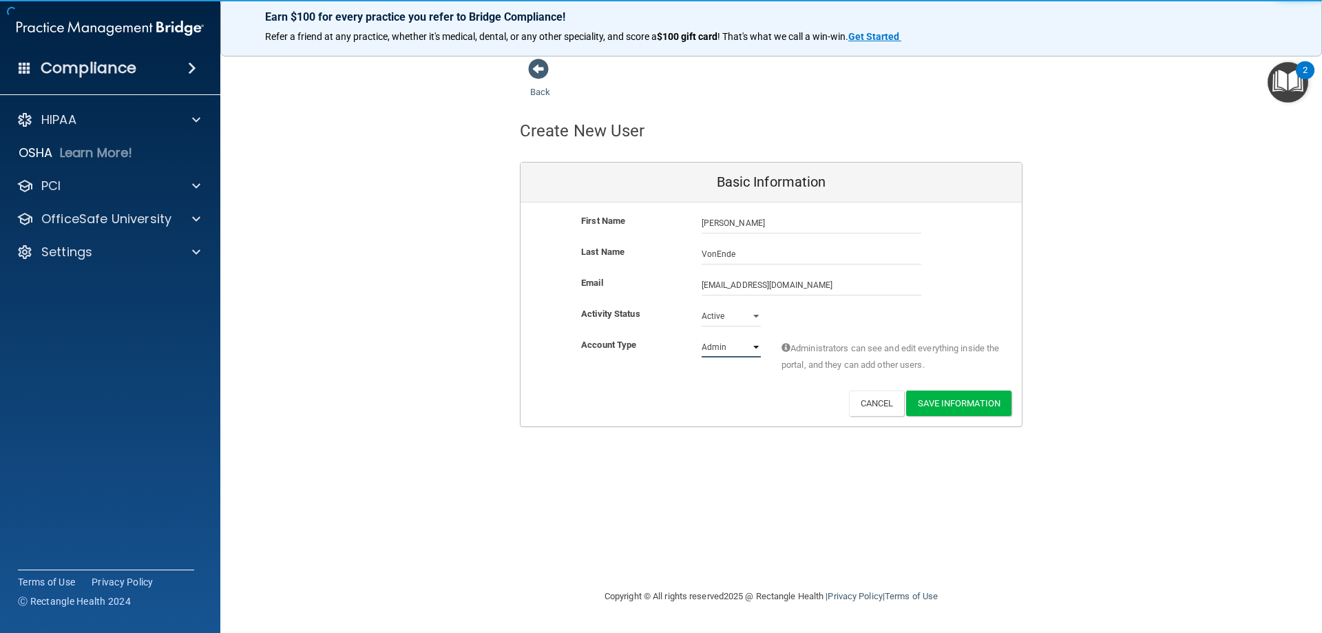
select select "practice_member"
click at [702, 337] on select "Admin Member" at bounding box center [731, 347] width 59 height 21
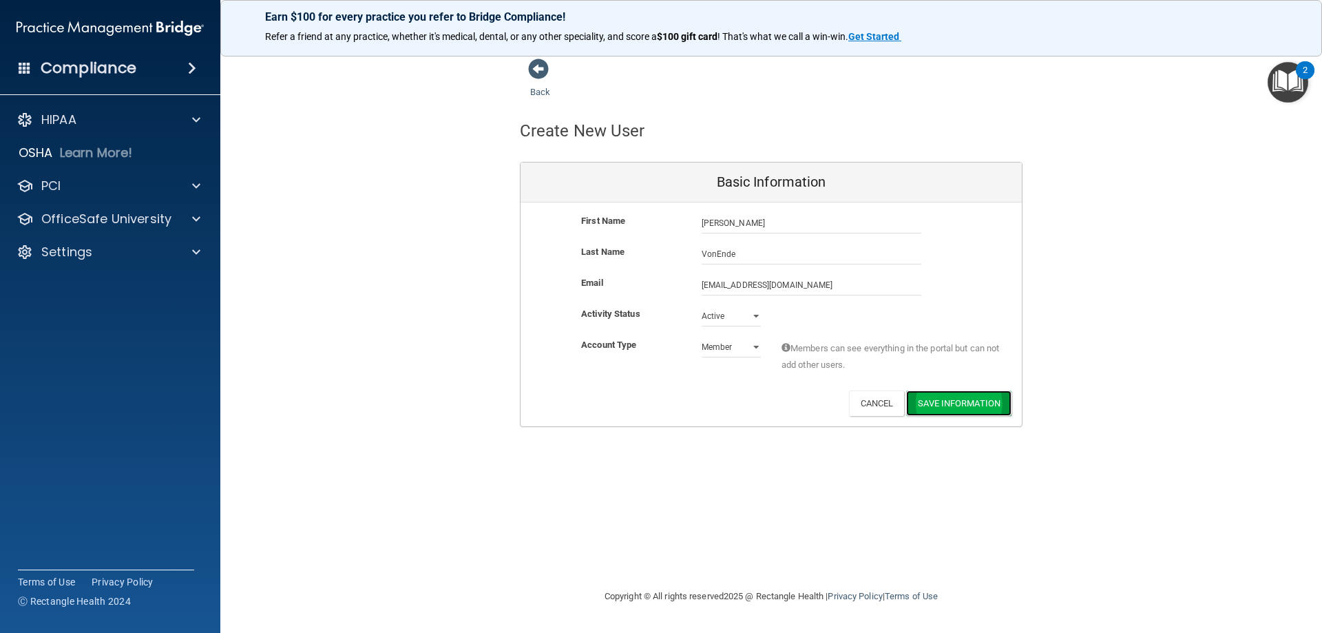
click at [947, 409] on button "Save Information" at bounding box center [958, 402] width 105 height 25
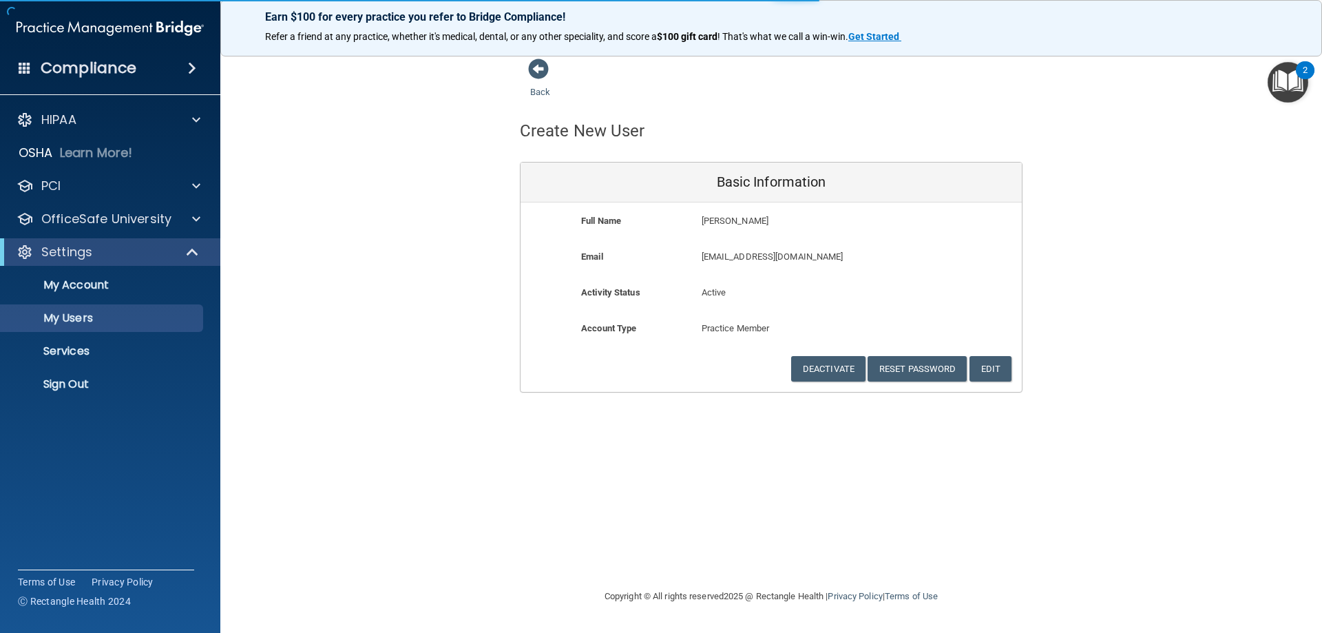
select select "20"
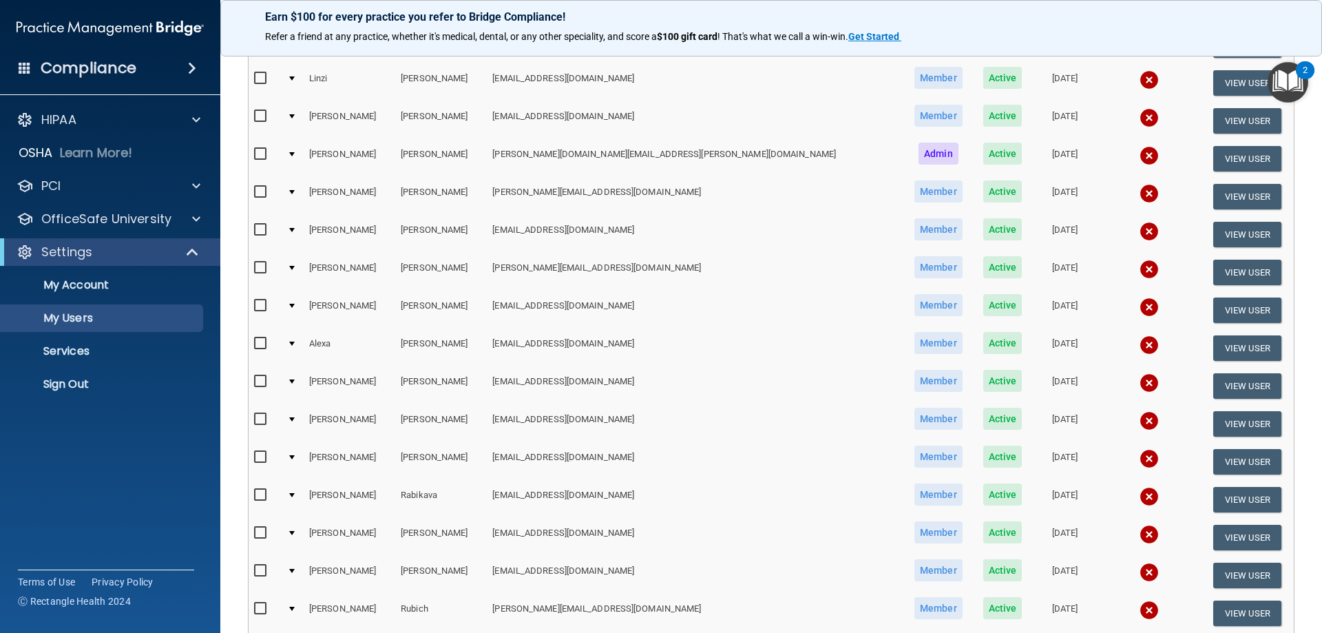
scroll to position [9, 0]
